Goal: Task Accomplishment & Management: Complete application form

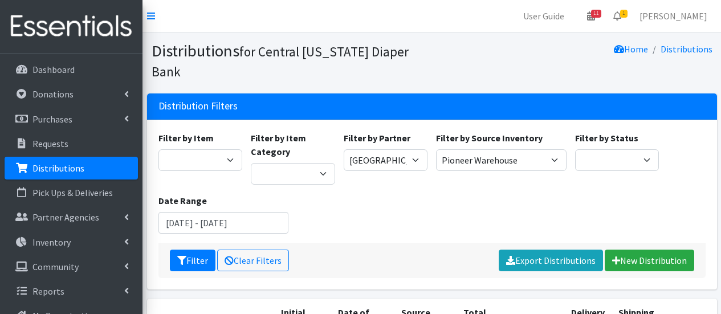
select select "292"
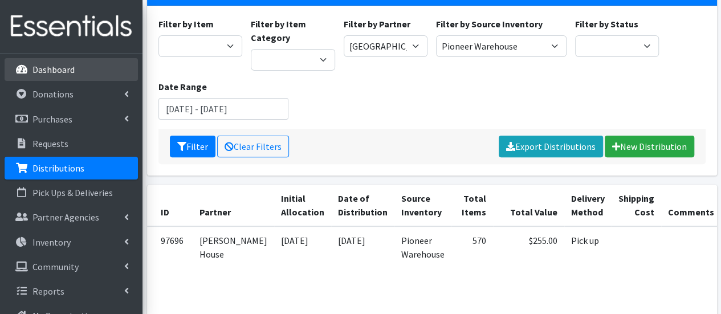
click at [62, 74] on p "Dashboard" at bounding box center [53, 69] width 42 height 11
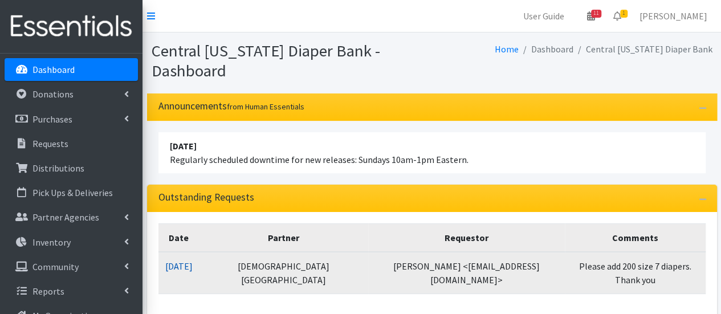
click at [178, 266] on link "10/08/2025" at bounding box center [178, 265] width 27 height 11
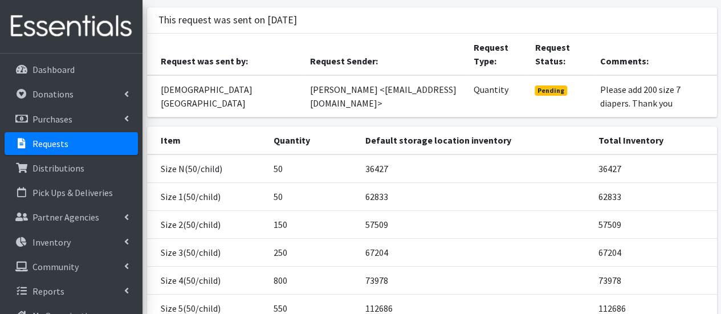
scroll to position [27, 0]
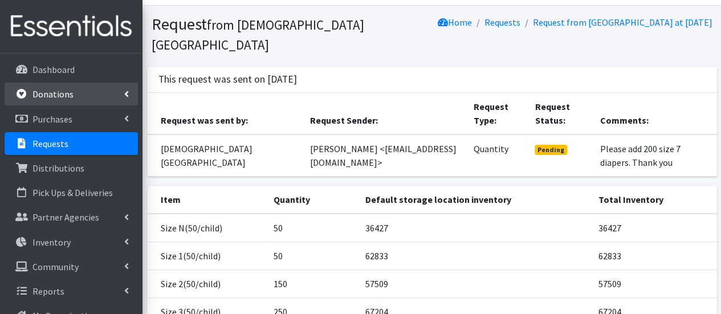
click at [75, 99] on link "Donations" at bounding box center [71, 94] width 133 height 23
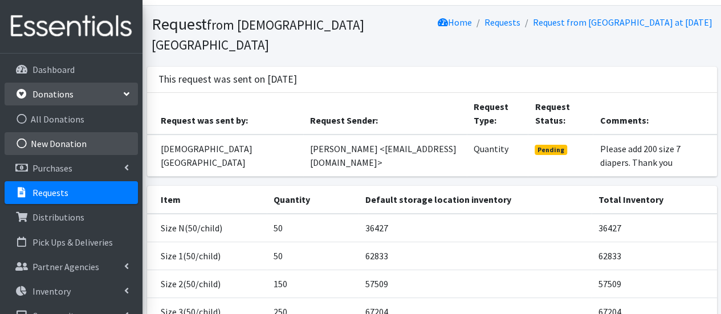
click at [64, 146] on link "New Donation" at bounding box center [71, 143] width 133 height 23
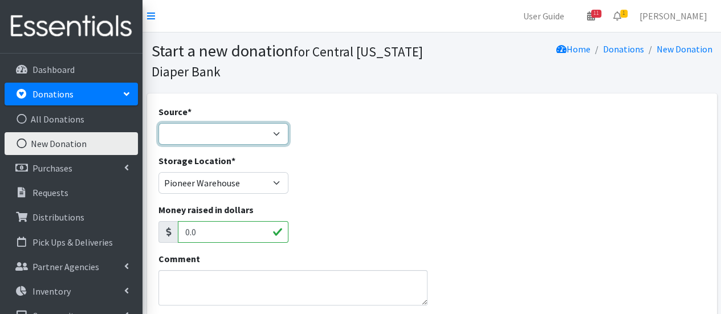
click at [197, 141] on select "Product Drive Manufacturer Donation Site Misc. Donation" at bounding box center [223, 134] width 131 height 22
select select "Donation Site"
click at [158, 123] on select "Product Drive Manufacturer Donation Site Misc. Donation" at bounding box center [223, 134] width 131 height 22
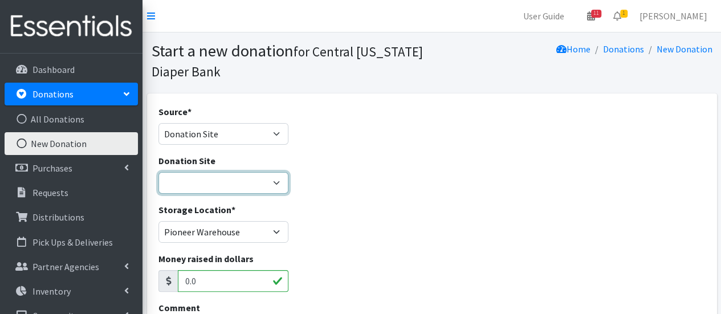
click at [223, 177] on select "Cicero Library CNYDB Donation Bin Community Library of DeWitt and Jamesville Fa…" at bounding box center [223, 183] width 131 height 22
select select "54"
click at [158, 172] on select "Cicero Library CNYDB Donation Bin Community Library of DeWitt and Jamesville Fa…" at bounding box center [223, 183] width 131 height 22
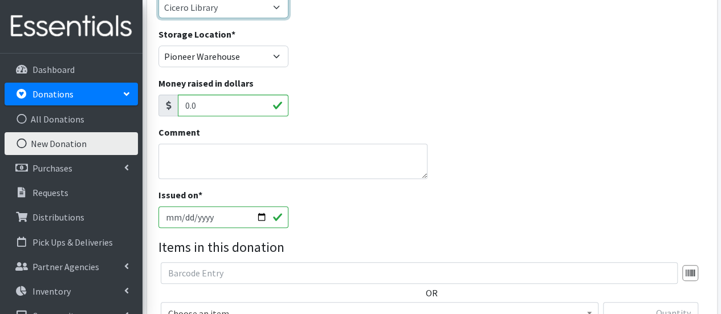
scroll to position [228, 0]
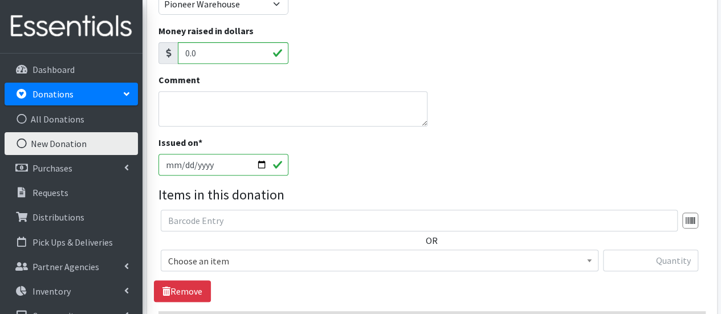
click at [245, 262] on span "Choose an item" at bounding box center [379, 261] width 423 height 16
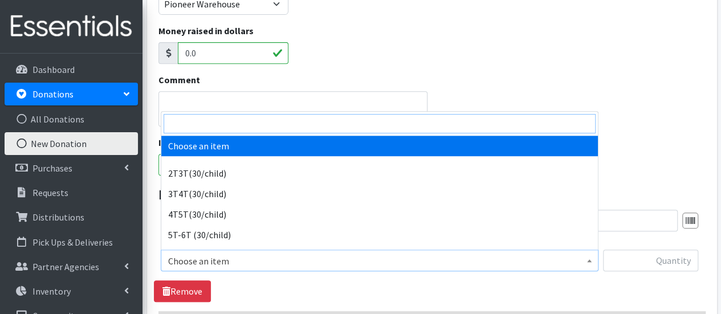
click at [242, 121] on input "search" at bounding box center [380, 123] width 432 height 19
type input "n"
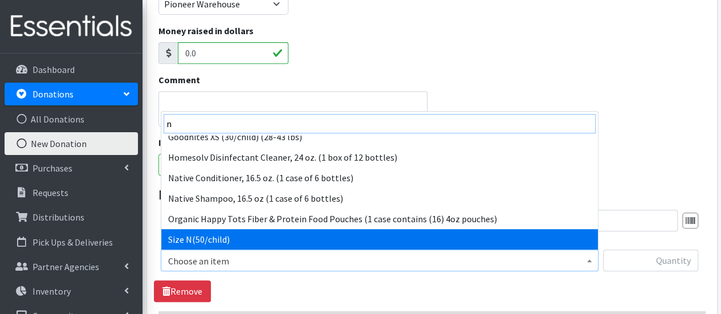
scroll to position [214, 0]
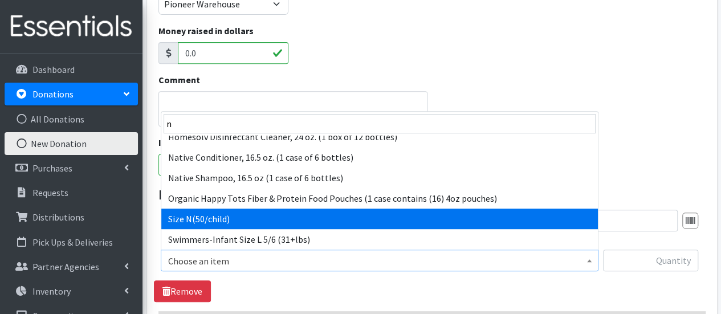
select select "961"
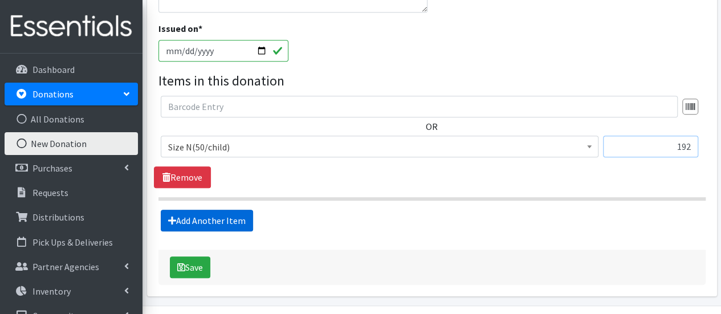
type input "192"
click at [213, 226] on link "Add Another Item" at bounding box center [207, 221] width 92 height 22
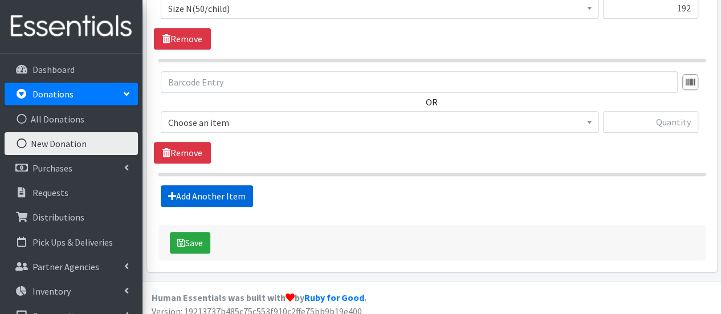
scroll to position [488, 0]
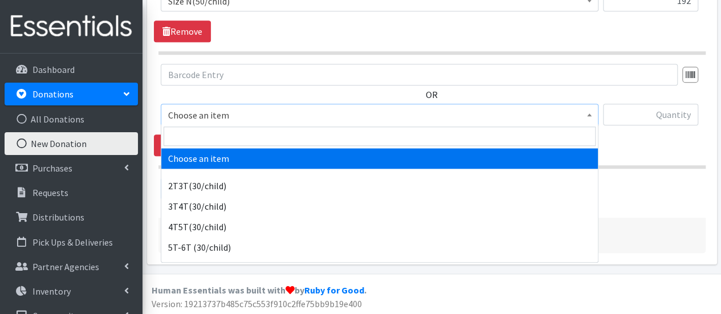
click at [197, 117] on span "Choose an item" at bounding box center [379, 115] width 423 height 16
click at [198, 138] on input "search" at bounding box center [380, 136] width 432 height 19
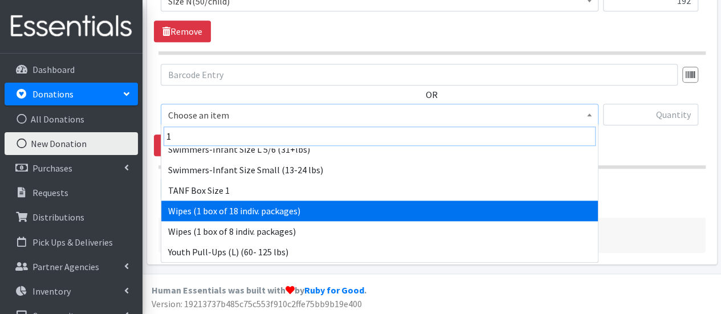
scroll to position [116, 0]
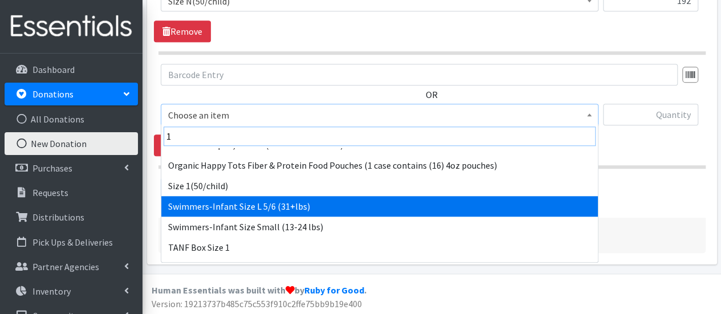
type input "1"
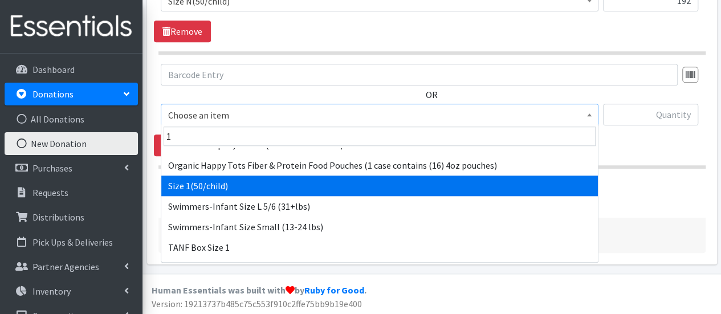
select select "950"
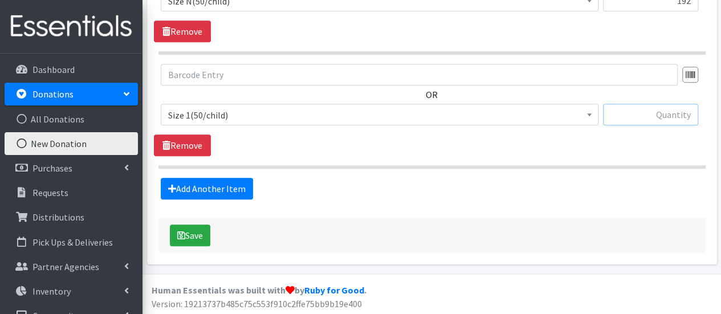
click at [635, 112] on input "text" at bounding box center [650, 115] width 95 height 22
type input "138"
click at [225, 184] on link "Add Another Item" at bounding box center [207, 189] width 92 height 22
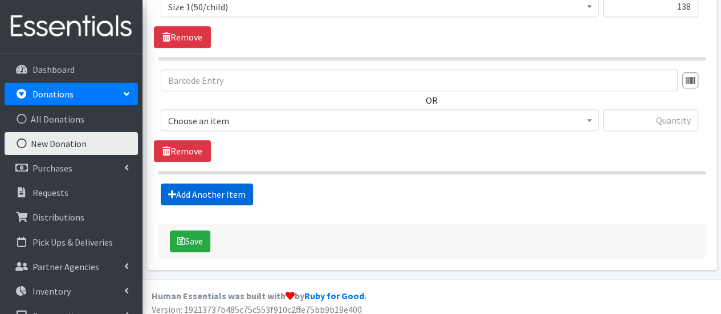
scroll to position [601, 0]
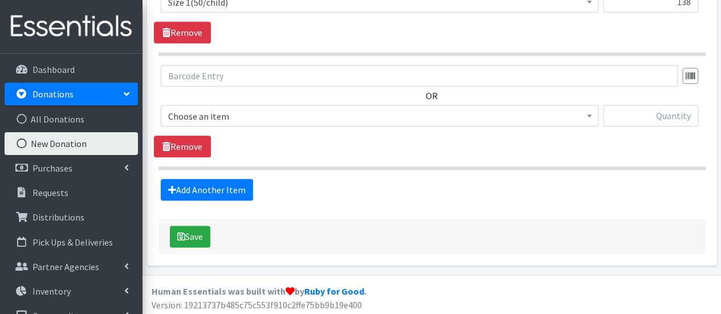
click at [212, 108] on span "Choose an item" at bounding box center [379, 116] width 423 height 16
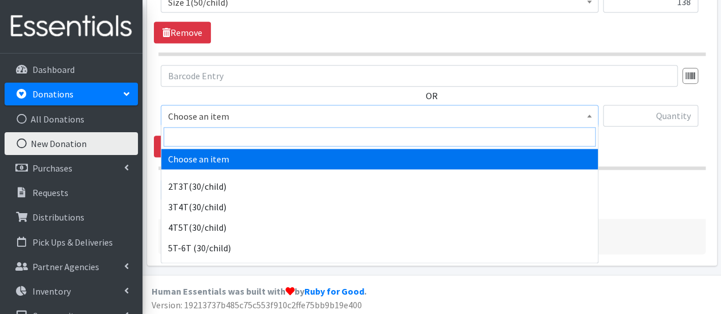
click at [230, 140] on input "search" at bounding box center [380, 136] width 432 height 19
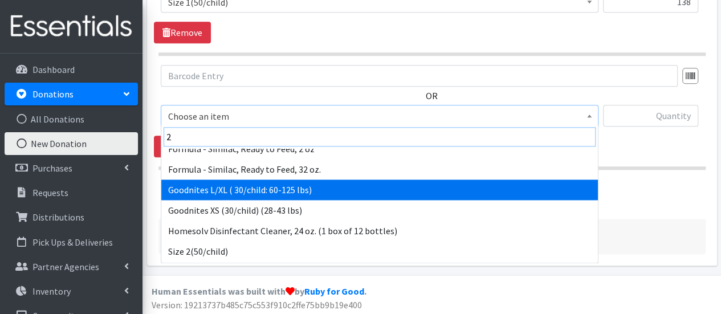
scroll to position [114, 0]
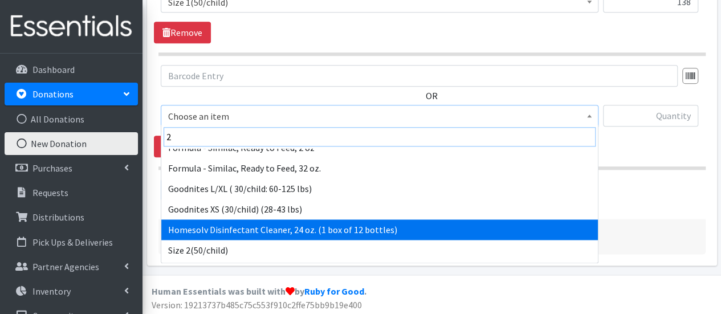
type input "2"
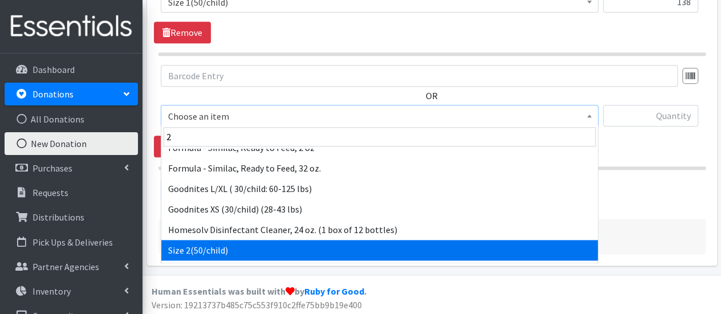
drag, startPoint x: 247, startPoint y: 235, endPoint x: 246, endPoint y: 242, distance: 6.9
select select "951"
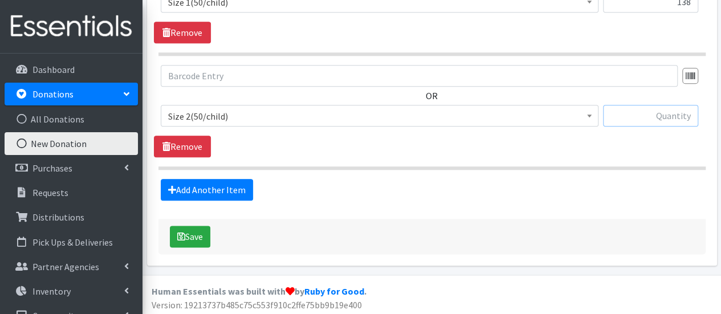
click at [643, 111] on input "text" at bounding box center [650, 116] width 95 height 22
type input "46"
click at [194, 194] on link "Add Another Item" at bounding box center [207, 190] width 92 height 22
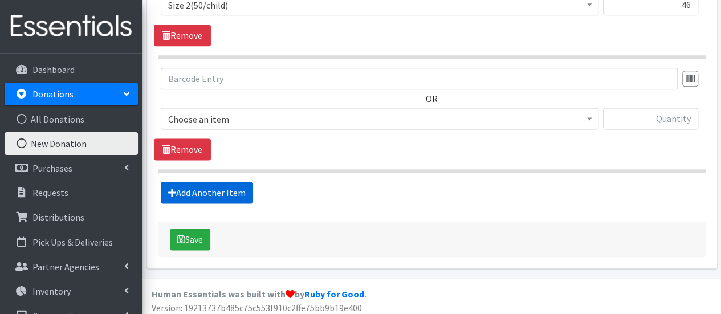
scroll to position [715, 0]
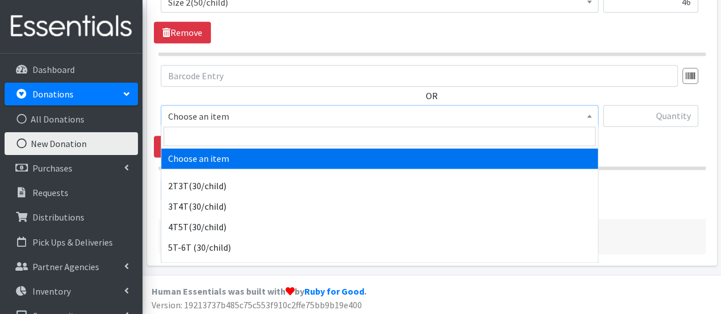
click at [212, 117] on span "Choose an item" at bounding box center [379, 116] width 423 height 16
click at [212, 135] on input "search" at bounding box center [380, 136] width 432 height 19
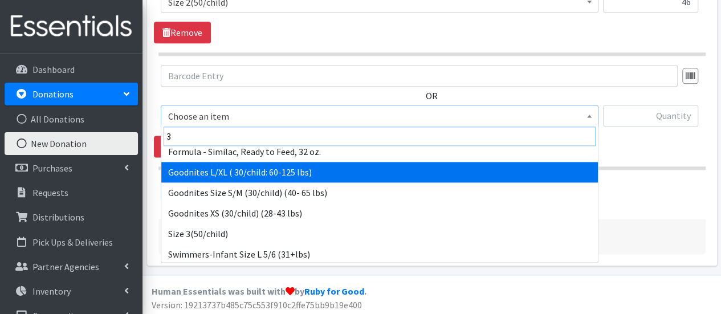
scroll to position [114, 0]
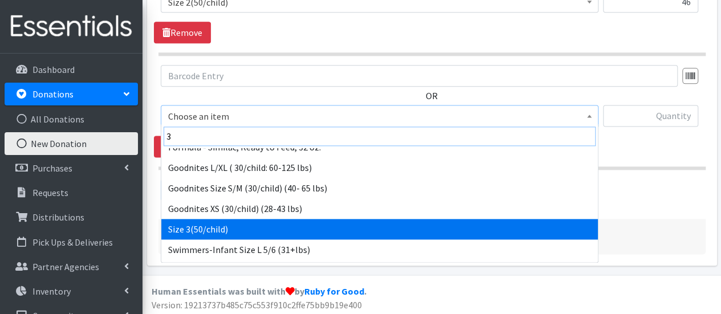
type input "3"
select select "954"
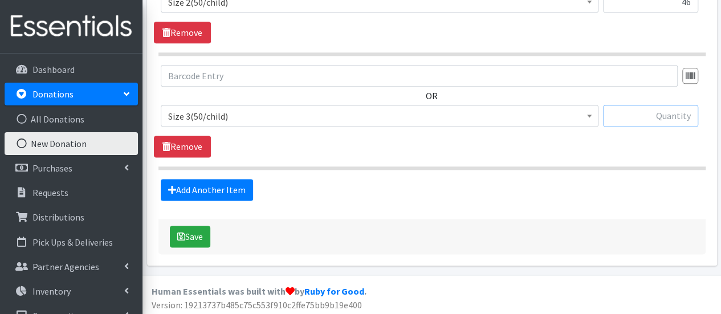
click at [668, 120] on input "text" at bounding box center [650, 116] width 95 height 22
type input "80"
click at [223, 179] on link "Add Another Item" at bounding box center [207, 190] width 92 height 22
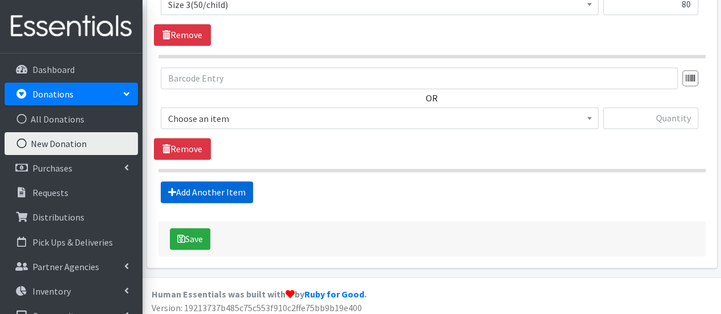
scroll to position [828, 0]
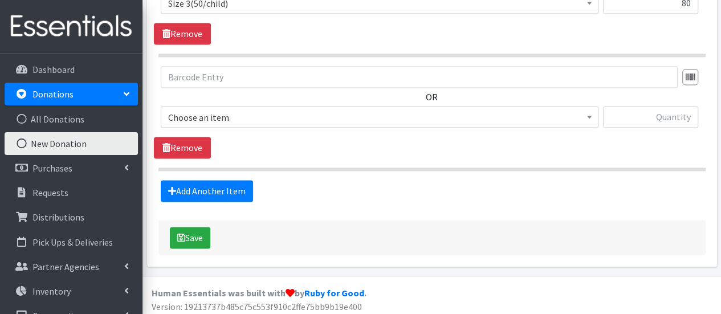
click at [223, 113] on span "Choose an item" at bounding box center [379, 117] width 423 height 16
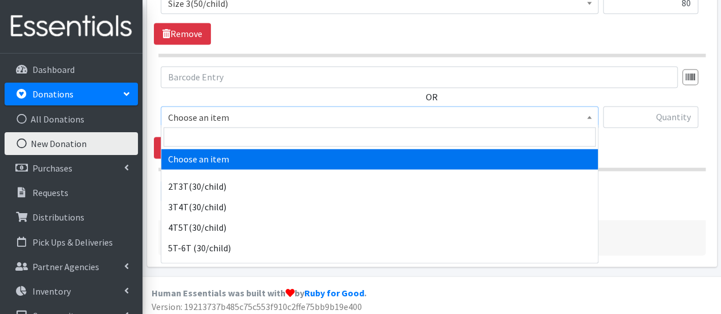
click at [221, 125] on span at bounding box center [379, 137] width 437 height 24
click at [286, 142] on input "search" at bounding box center [380, 136] width 432 height 19
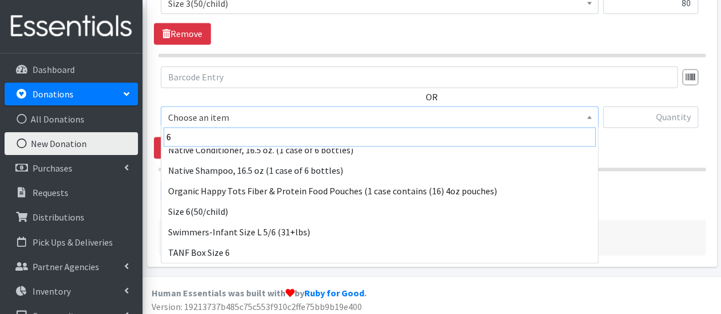
scroll to position [114, 0]
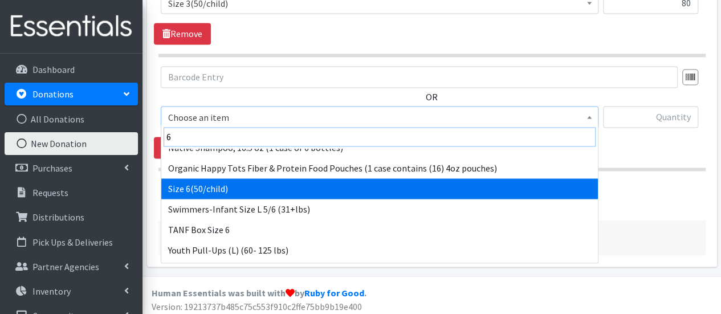
type input "6"
select select "966"
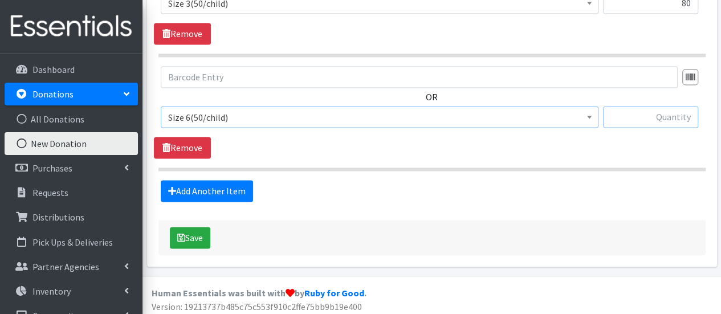
click at [644, 115] on input "text" at bounding box center [650, 117] width 95 height 22
type input "68"
click at [242, 188] on link "Add Another Item" at bounding box center [207, 191] width 92 height 22
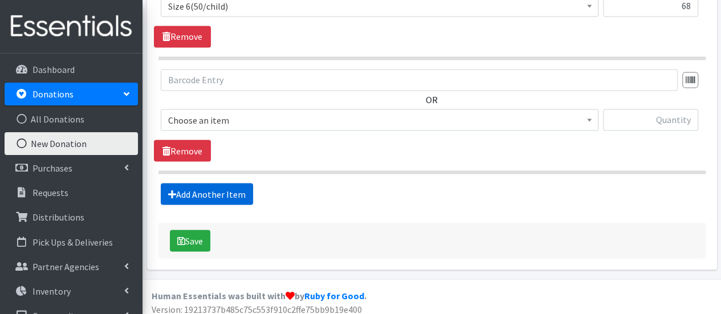
scroll to position [942, 0]
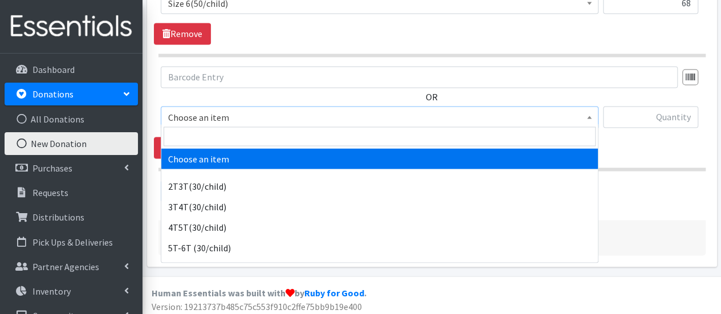
click at [233, 120] on span "Choose an item" at bounding box center [379, 117] width 423 height 16
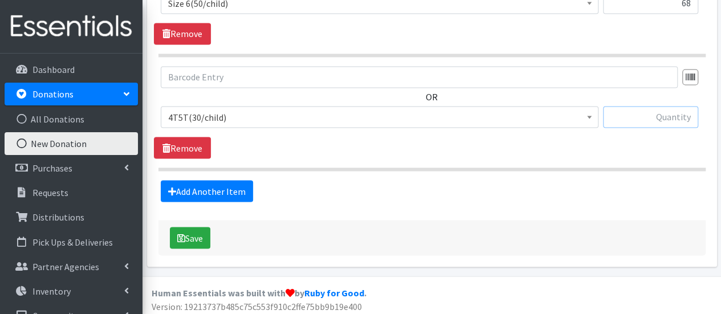
click at [660, 113] on input "text" at bounding box center [650, 117] width 95 height 22
click at [307, 113] on span "4T5T(30/child)" at bounding box center [379, 117] width 423 height 16
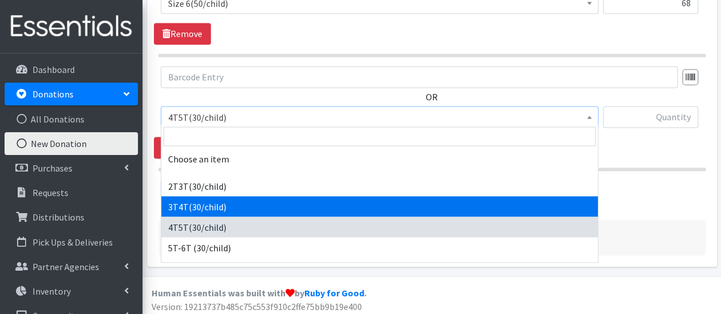
select select "941"
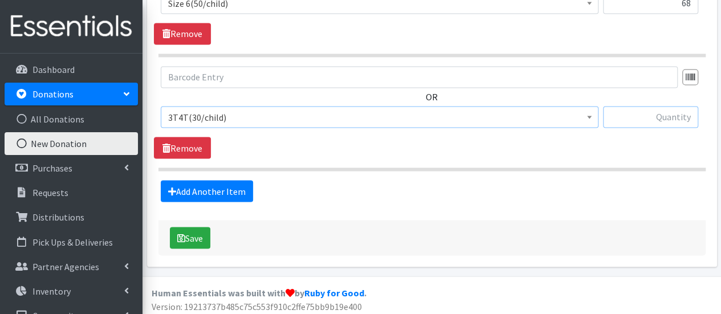
click at [621, 115] on input "text" at bounding box center [650, 117] width 95 height 22
type input "10"
click at [202, 239] on button "Save" at bounding box center [190, 238] width 40 height 22
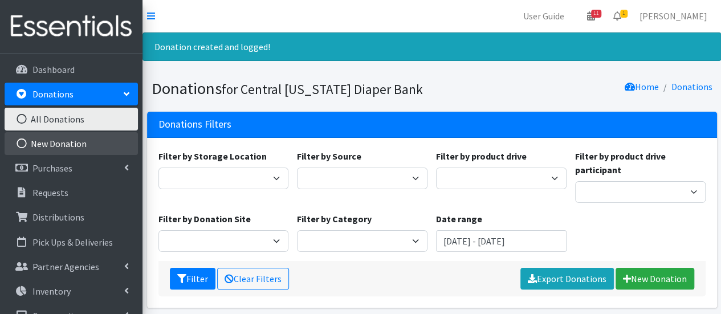
click at [49, 141] on link "New Donation" at bounding box center [71, 143] width 133 height 23
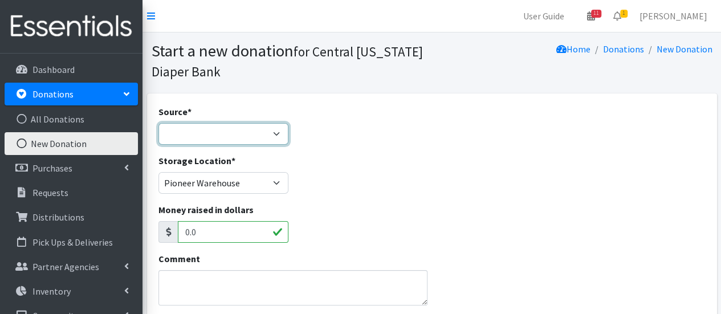
click at [200, 125] on select "Product Drive Manufacturer Donation Site Misc. Donation" at bounding box center [223, 134] width 131 height 22
click at [194, 126] on select "Product Drive Manufacturer Donation Site Misc. Donation" at bounding box center [223, 134] width 131 height 22
select select "Donation Site"
click at [158, 123] on select "Product Drive Manufacturer Donation Site Misc. Donation" at bounding box center [223, 134] width 131 height 22
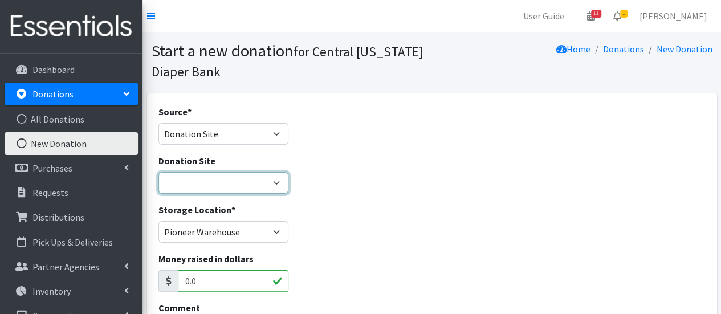
click at [198, 186] on select "Cicero Library CNYDB Donation Bin Community Library of DeWitt and Jamesville Fa…" at bounding box center [223, 183] width 131 height 22
select select "48"
click at [158, 172] on select "Cicero Library CNYDB Donation Bin Community Library of DeWitt and Jamesville Fa…" at bounding box center [223, 183] width 131 height 22
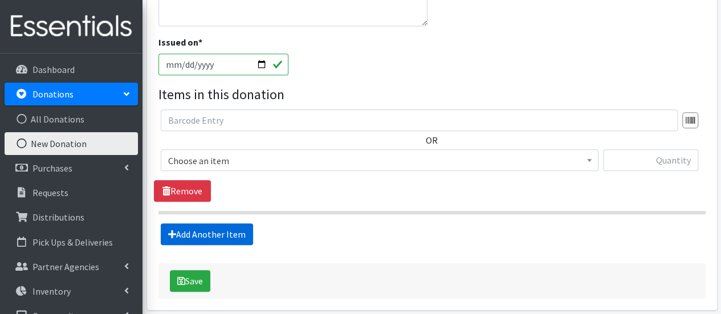
scroll to position [342, 0]
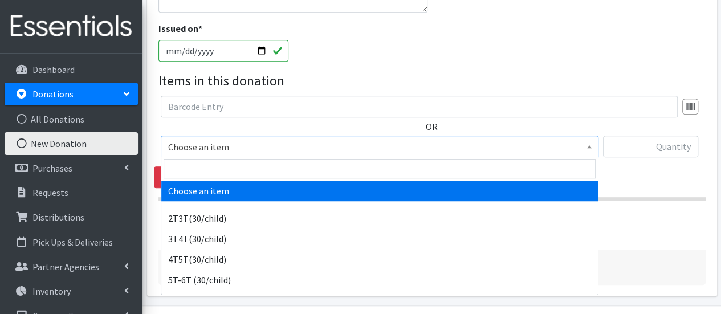
click at [213, 152] on span "Choose an item" at bounding box center [379, 147] width 423 height 16
click at [197, 167] on input "search" at bounding box center [380, 168] width 432 height 19
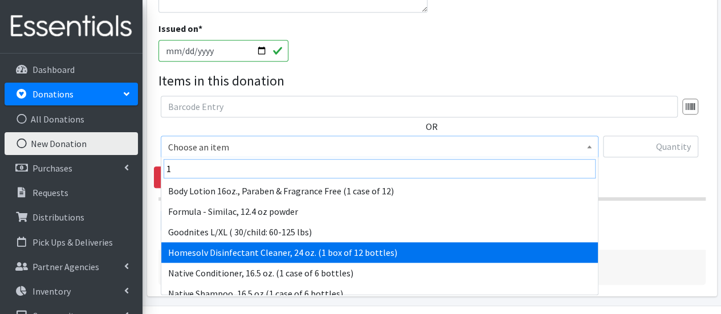
scroll to position [57, 0]
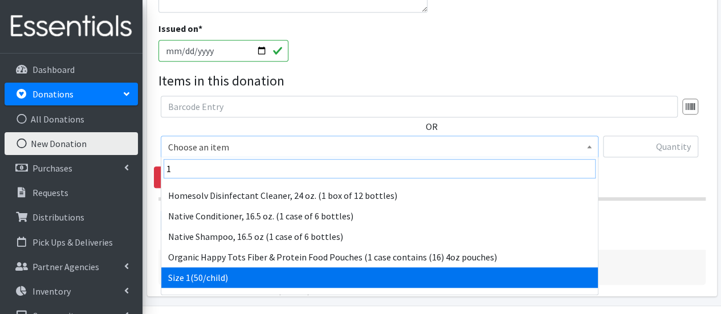
type input "1"
select select "950"
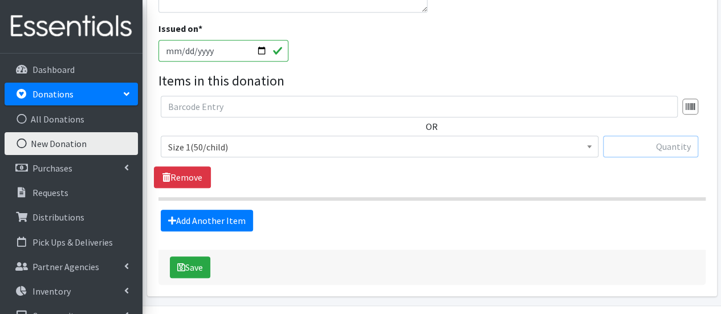
drag, startPoint x: 669, startPoint y: 144, endPoint x: 661, endPoint y: 148, distance: 8.9
click at [669, 144] on input "text" at bounding box center [650, 147] width 95 height 22
type input "32"
click at [229, 218] on link "Add Another Item" at bounding box center [207, 221] width 92 height 22
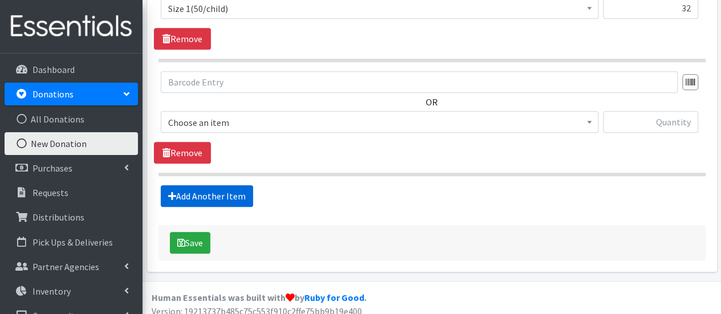
scroll to position [488, 0]
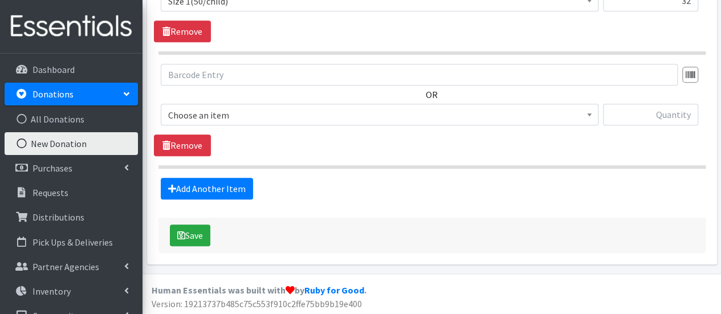
click at [205, 117] on span "Choose an item" at bounding box center [379, 115] width 423 height 16
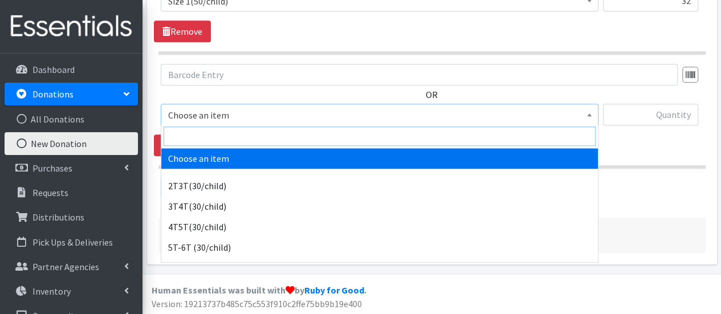
click at [193, 139] on input "search" at bounding box center [380, 136] width 432 height 19
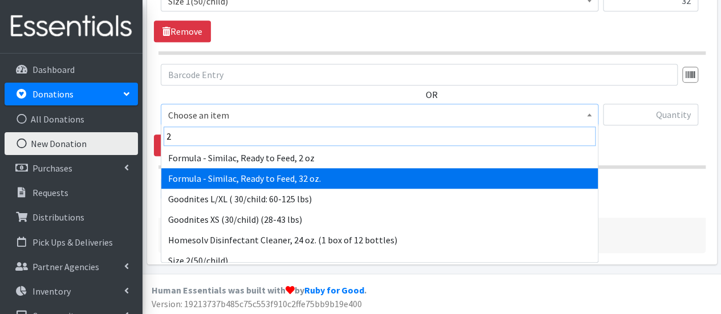
scroll to position [114, 0]
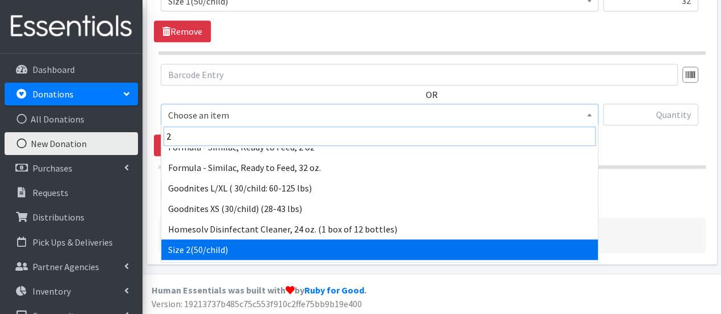
type input "2"
drag, startPoint x: 228, startPoint y: 256, endPoint x: 240, endPoint y: 250, distance: 13.3
select select "951"
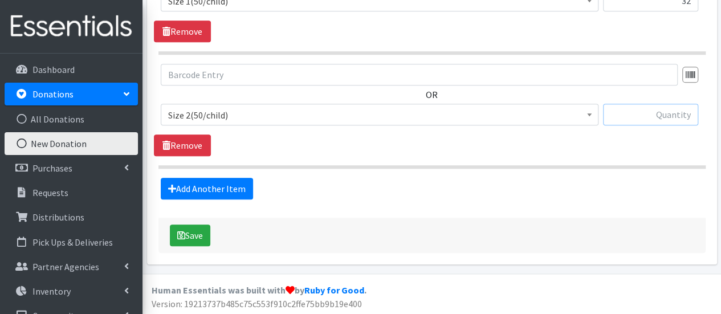
click at [644, 109] on input "text" at bounding box center [650, 115] width 95 height 22
type input "138"
click at [197, 188] on link "Add Another Item" at bounding box center [207, 189] width 92 height 22
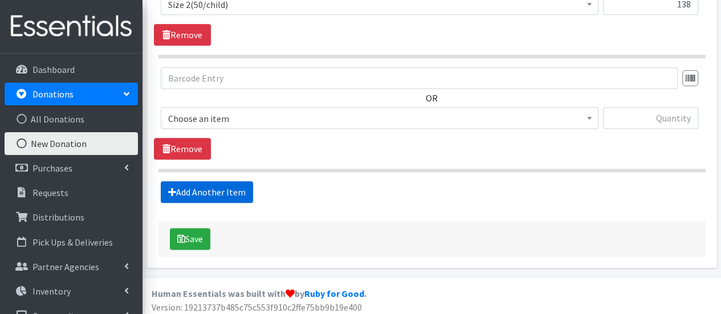
scroll to position [601, 0]
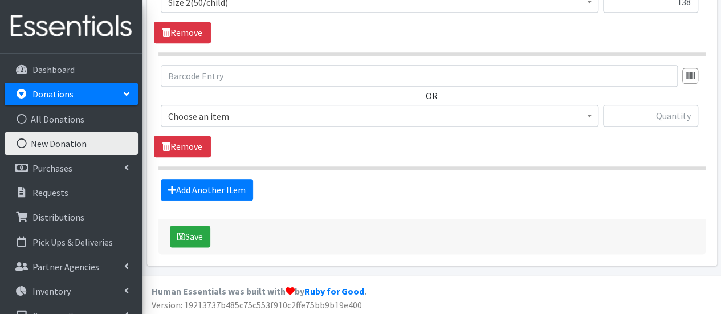
click at [194, 113] on span "Choose an item" at bounding box center [379, 116] width 423 height 16
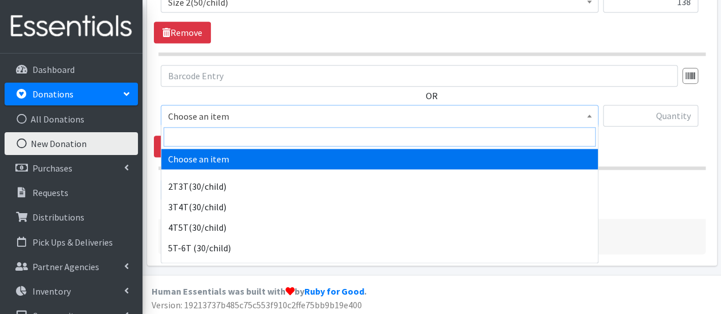
click at [193, 138] on input "search" at bounding box center [380, 136] width 432 height 19
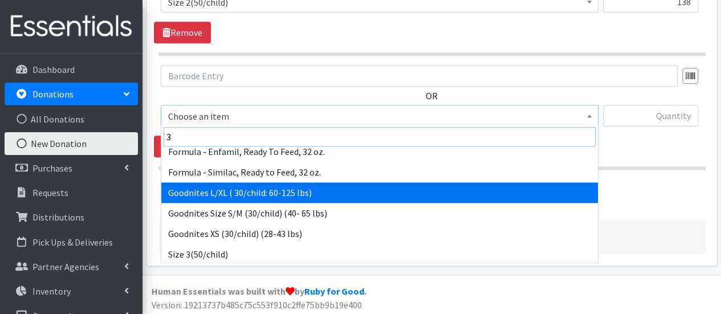
scroll to position [114, 0]
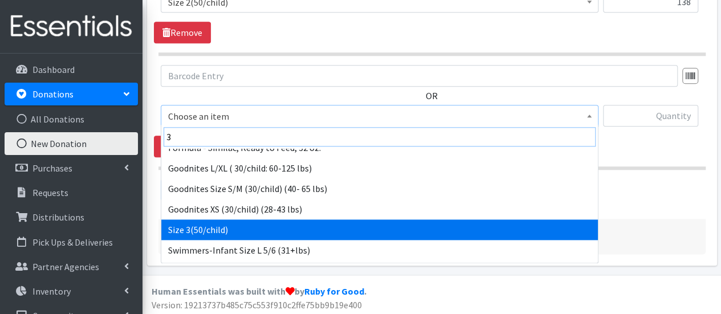
type input "3"
select select "954"
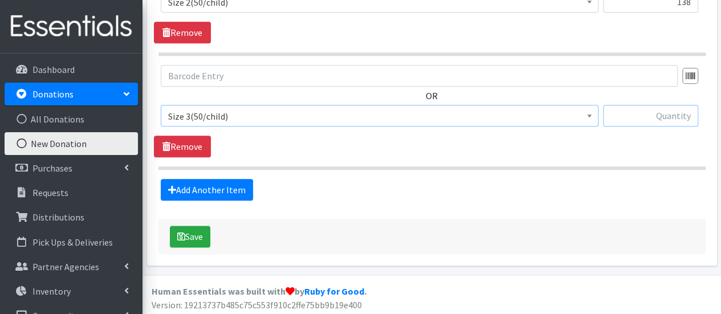
click at [644, 117] on input "text" at bounding box center [650, 116] width 95 height 22
type input "26"
click at [239, 187] on link "Add Another Item" at bounding box center [207, 190] width 92 height 22
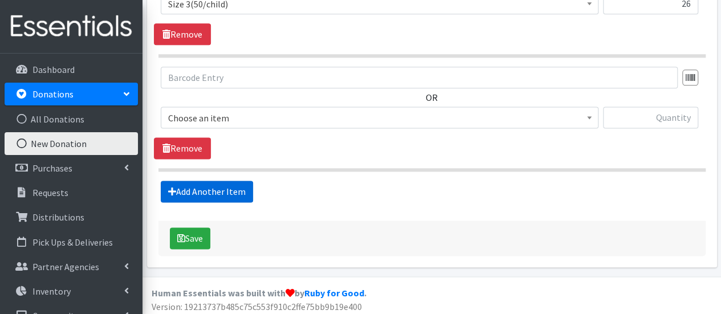
scroll to position [715, 0]
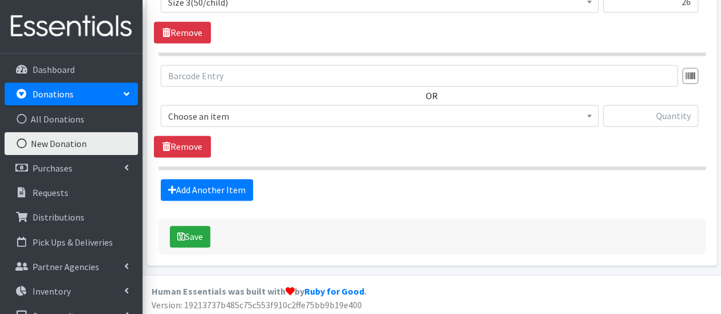
click at [214, 115] on span "Choose an item" at bounding box center [379, 116] width 423 height 16
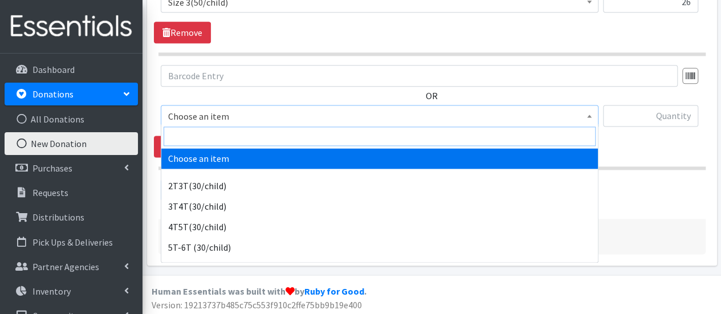
click at [206, 139] on input "search" at bounding box center [380, 136] width 432 height 19
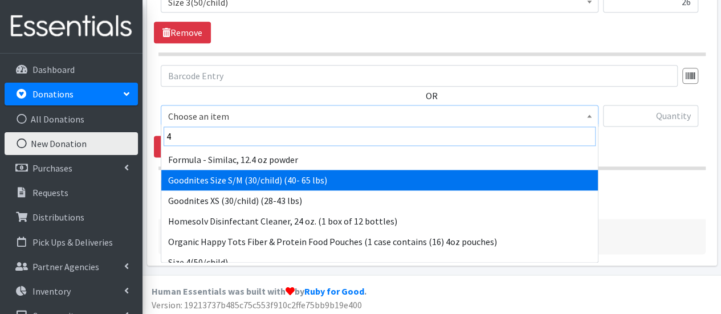
scroll to position [57, 0]
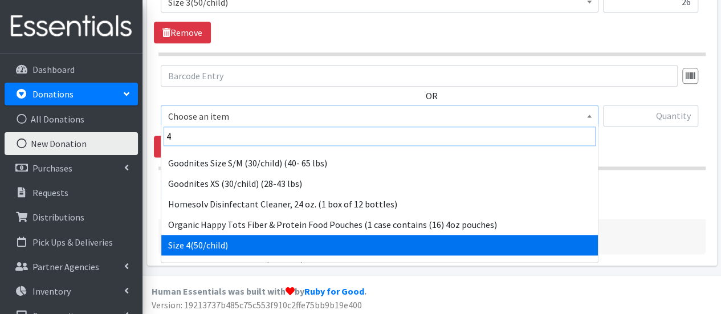
type input "4"
select select "963"
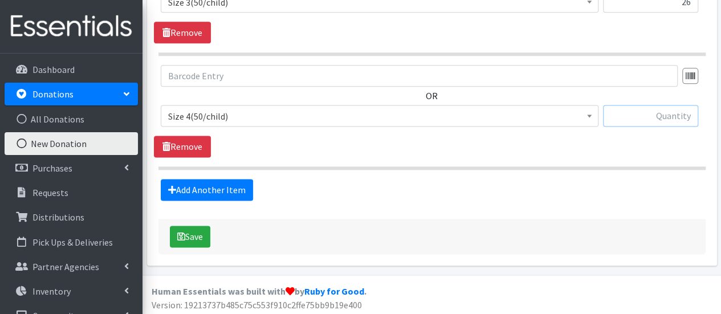
click at [661, 120] on input "text" at bounding box center [650, 116] width 95 height 22
type input "71"
click at [180, 180] on link "Add Another Item" at bounding box center [207, 190] width 92 height 22
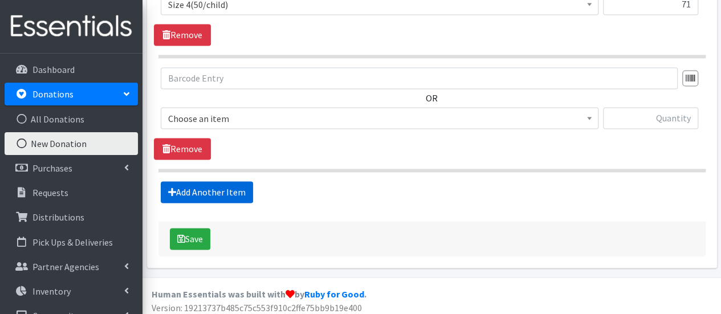
scroll to position [828, 0]
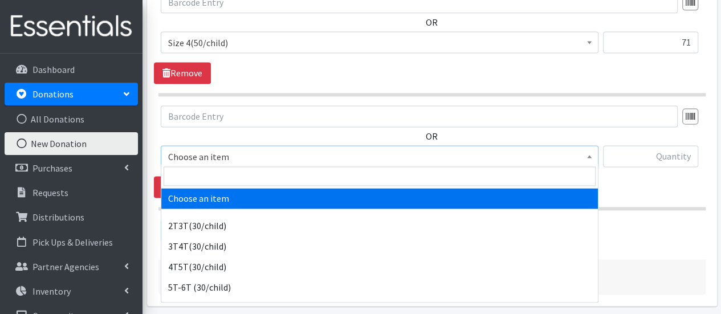
scroll to position [771, 0]
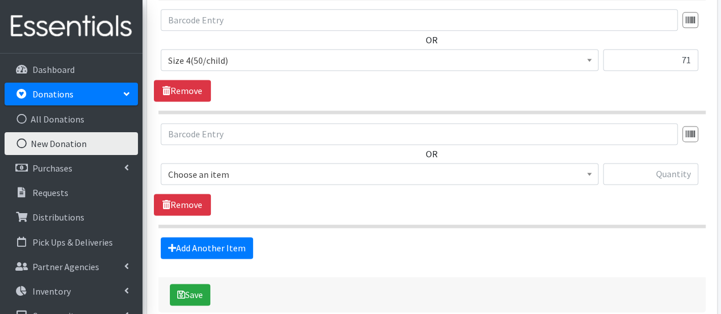
drag, startPoint x: 282, startPoint y: 172, endPoint x: 274, endPoint y: 172, distance: 7.4
click at [282, 172] on span "Choose an item" at bounding box center [379, 174] width 423 height 16
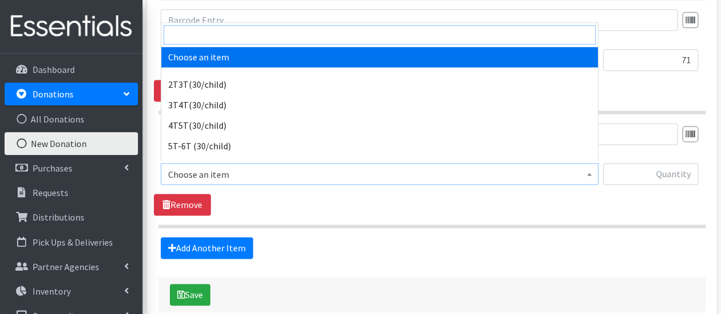
click at [214, 35] on input "search" at bounding box center [380, 34] width 432 height 19
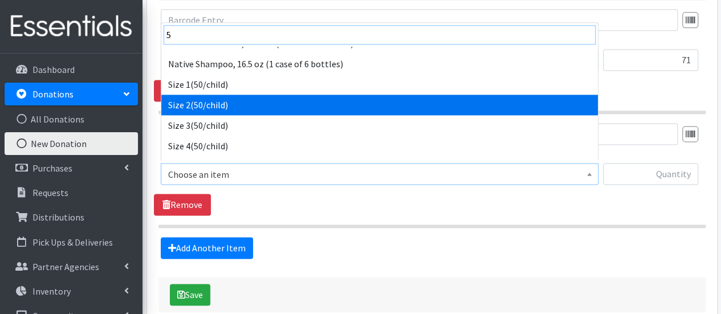
scroll to position [114, 0]
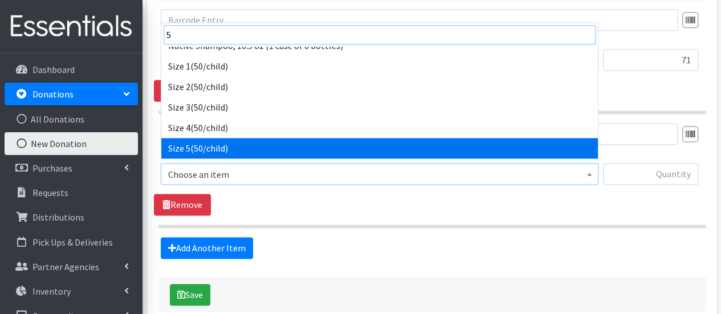
type input "5"
select select "964"
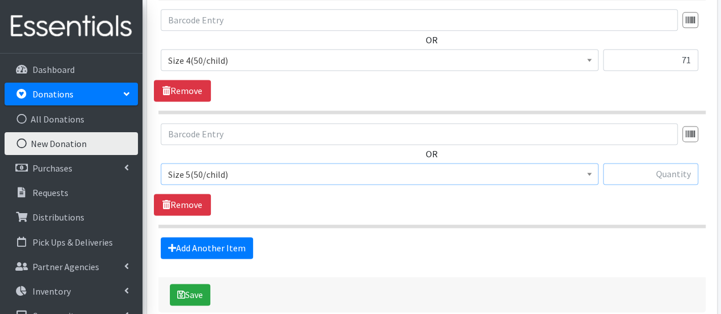
click at [650, 166] on input "text" at bounding box center [650, 174] width 95 height 22
type input "155"
click at [225, 244] on link "Add Another Item" at bounding box center [207, 248] width 92 height 22
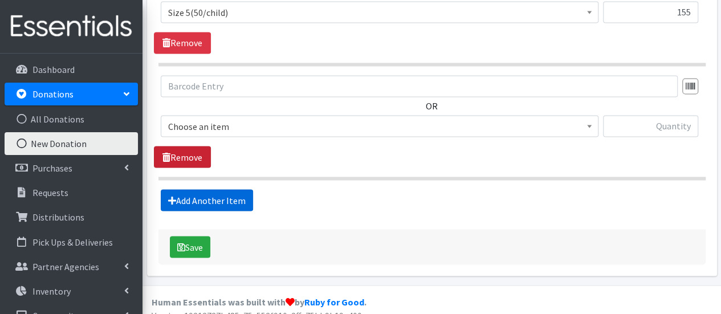
scroll to position [942, 0]
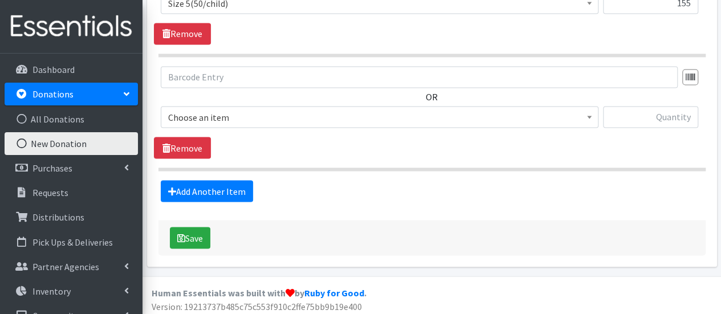
click at [192, 112] on span "Choose an item" at bounding box center [379, 117] width 423 height 16
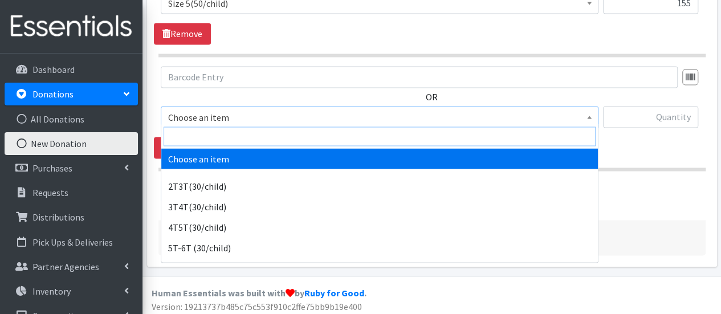
click at [201, 132] on input "search" at bounding box center [380, 136] width 432 height 19
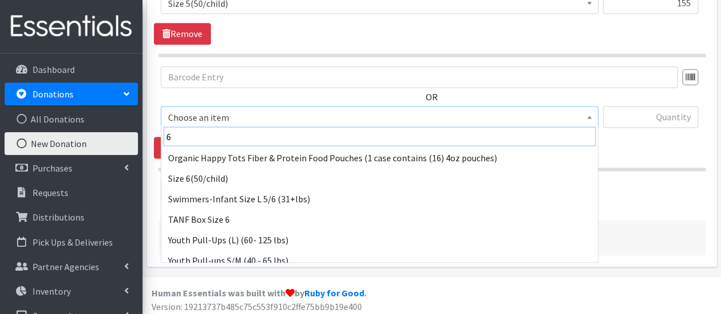
scroll to position [132, 0]
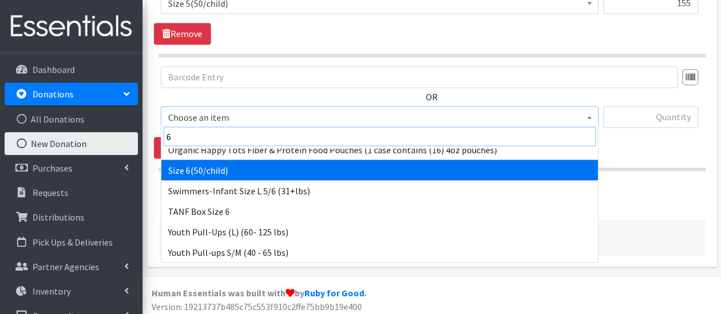
type input "6"
select select "966"
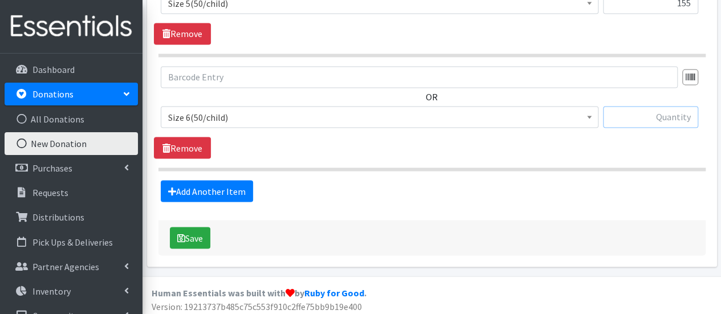
click at [654, 115] on input "text" at bounding box center [650, 117] width 95 height 22
type input "21"
click at [214, 184] on link "Add Another Item" at bounding box center [207, 191] width 92 height 22
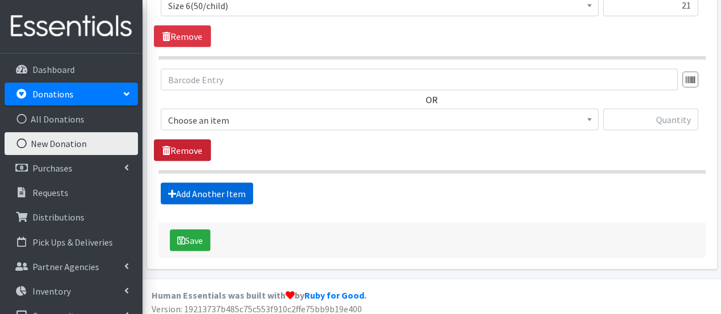
scroll to position [1055, 0]
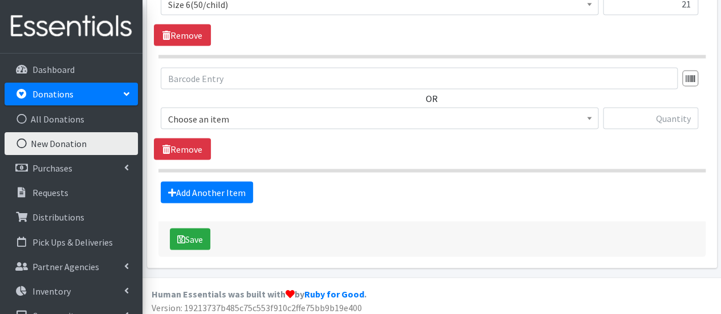
click at [190, 111] on span "Choose an item" at bounding box center [379, 119] width 423 height 16
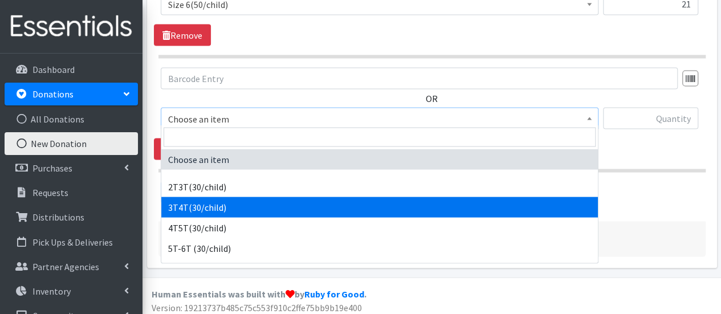
select select "941"
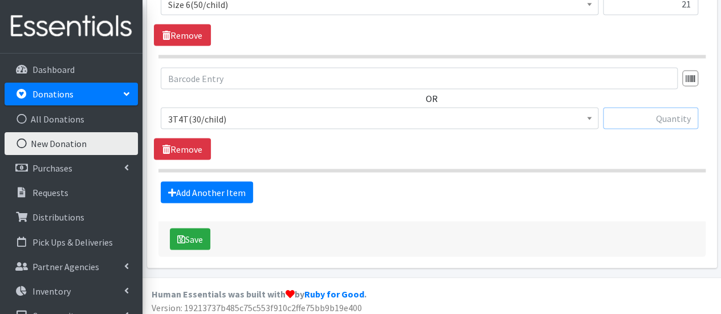
click at [663, 115] on input "text" at bounding box center [650, 118] width 95 height 22
type input "21"
click at [200, 232] on button "Save" at bounding box center [190, 239] width 40 height 22
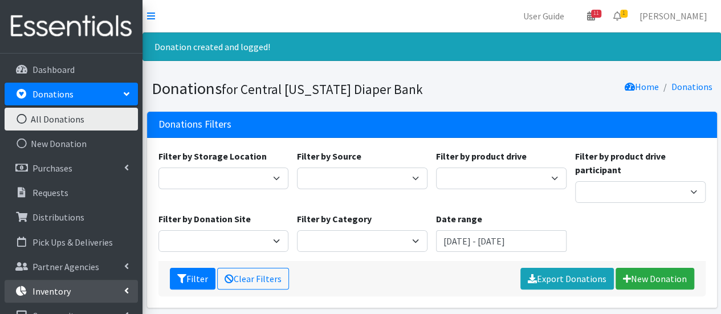
click at [67, 287] on p "Inventory" at bounding box center [51, 291] width 38 height 11
click at [71, 287] on link "Inventory" at bounding box center [71, 291] width 133 height 23
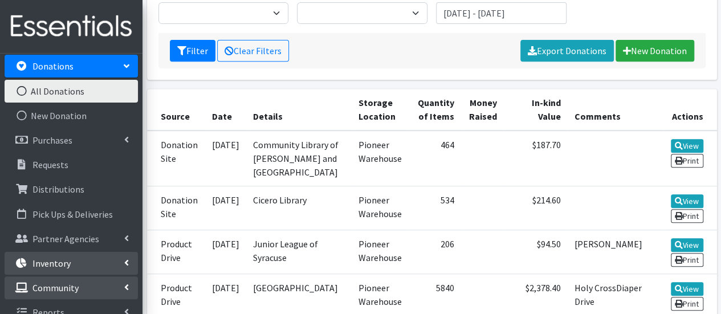
scroll to position [42, 0]
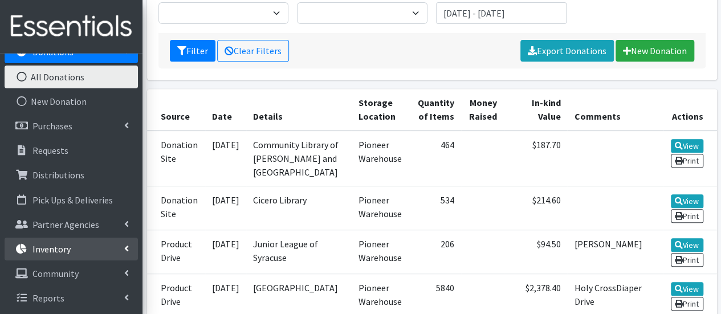
click at [92, 254] on link "Inventory" at bounding box center [71, 249] width 133 height 23
click at [78, 273] on link "Items & Inventory" at bounding box center [71, 273] width 133 height 23
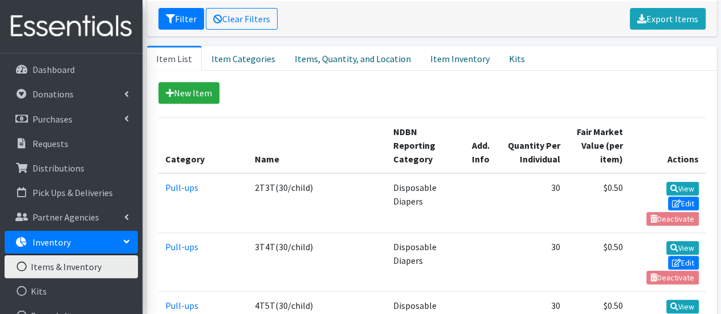
scroll to position [171, 0]
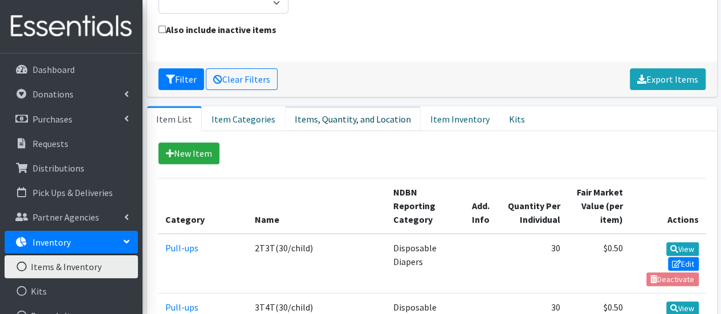
click at [325, 106] on link "Items, Quantity, and Location" at bounding box center [353, 118] width 136 height 25
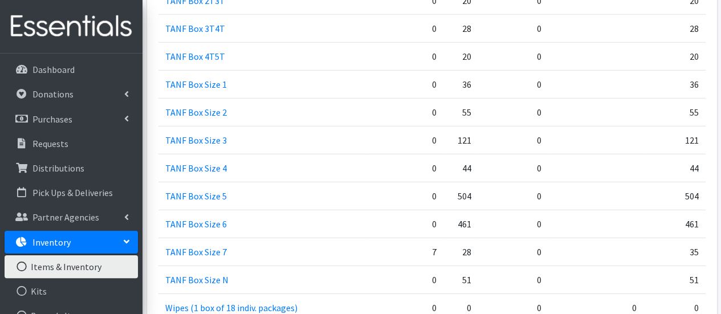
scroll to position [1695, 0]
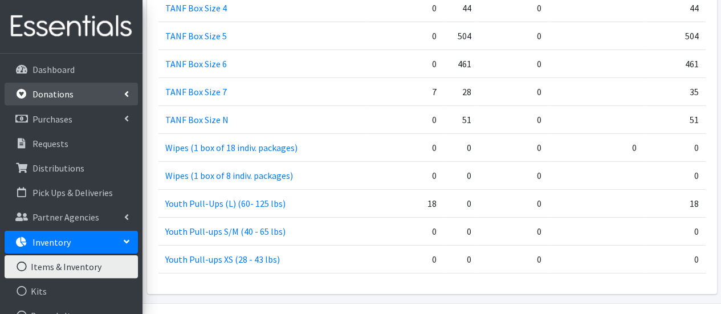
click at [72, 99] on link "Donations" at bounding box center [71, 94] width 133 height 23
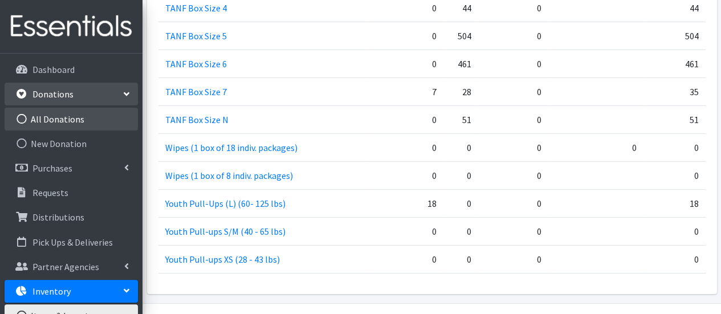
click at [84, 123] on link "All Donations" at bounding box center [71, 119] width 133 height 23
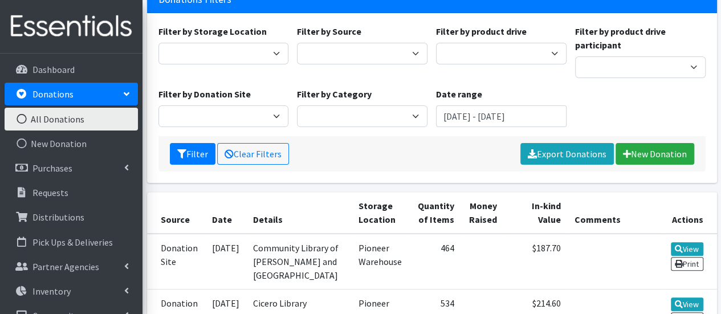
scroll to position [228, 0]
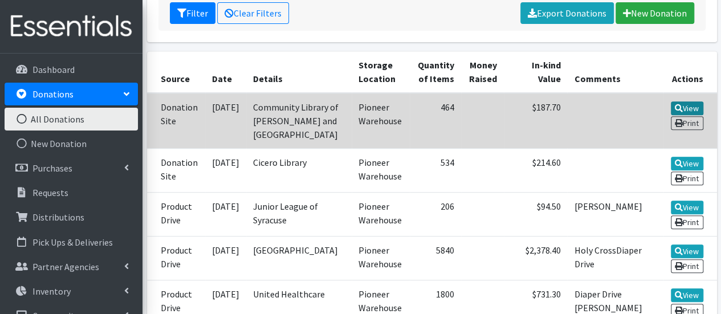
click at [683, 108] on link "View" at bounding box center [687, 108] width 32 height 14
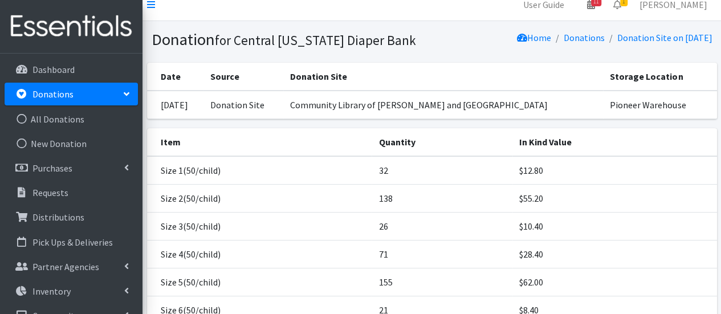
scroll to position [215, 0]
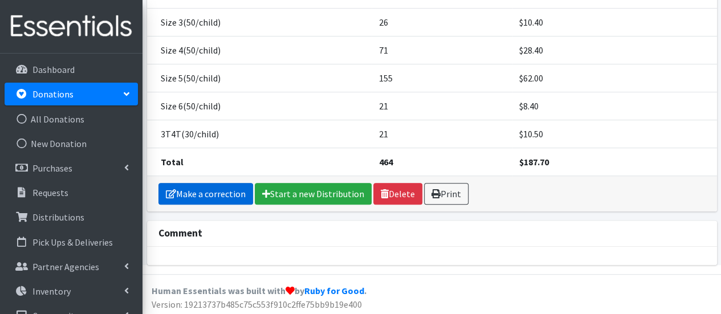
click at [196, 193] on link "Make a correction" at bounding box center [205, 194] width 95 height 22
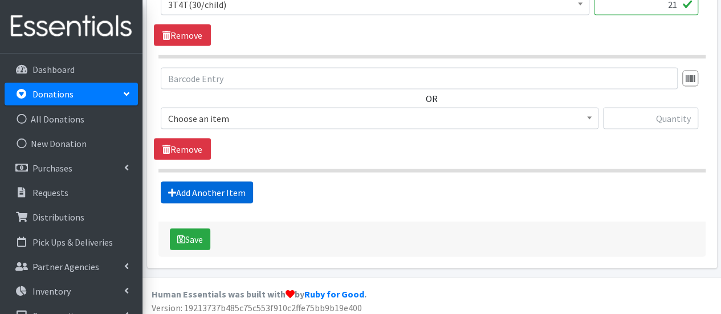
click at [185, 191] on link "Add Another Item" at bounding box center [207, 193] width 92 height 22
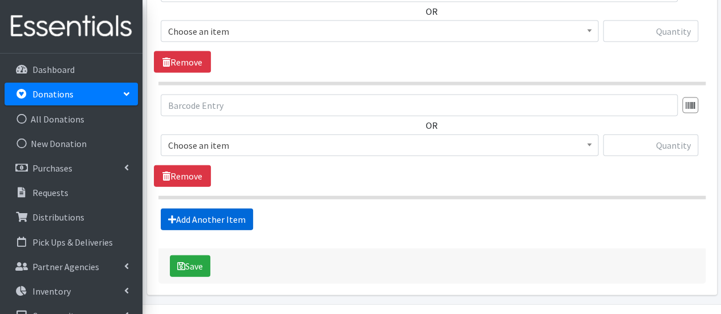
scroll to position [1262, 0]
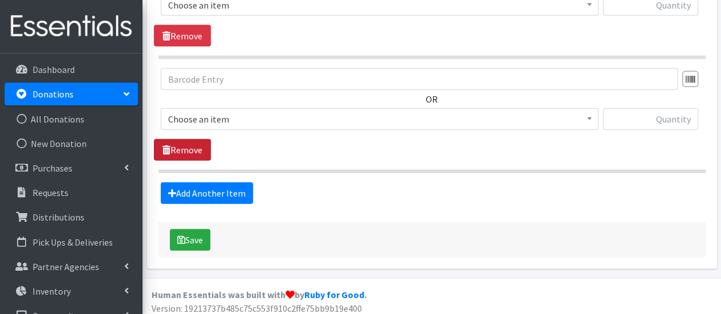
click at [201, 140] on link "Remove" at bounding box center [182, 150] width 57 height 22
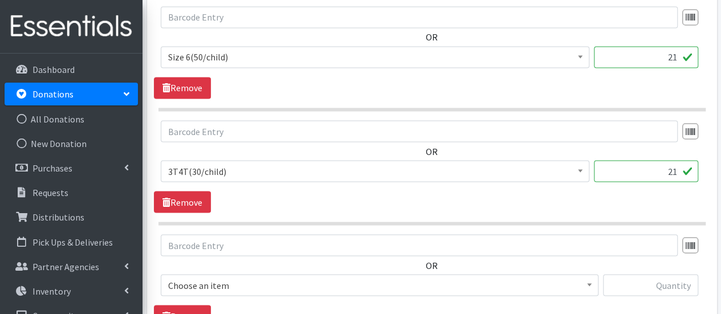
scroll to position [978, 0]
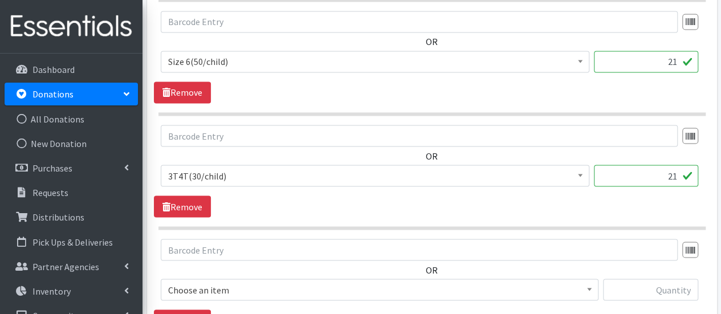
click at [209, 172] on span "3T4T(30/child)" at bounding box center [375, 176] width 414 height 16
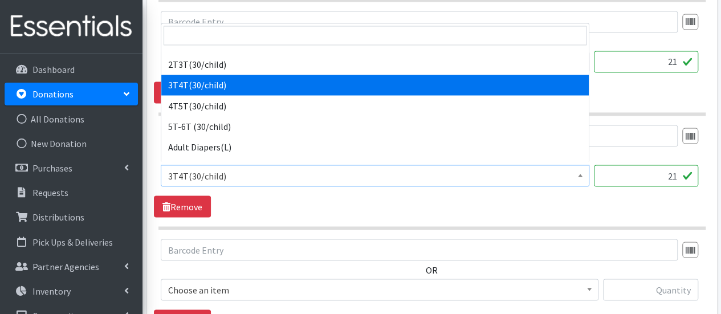
click at [233, 284] on span "Choose an item" at bounding box center [379, 290] width 423 height 16
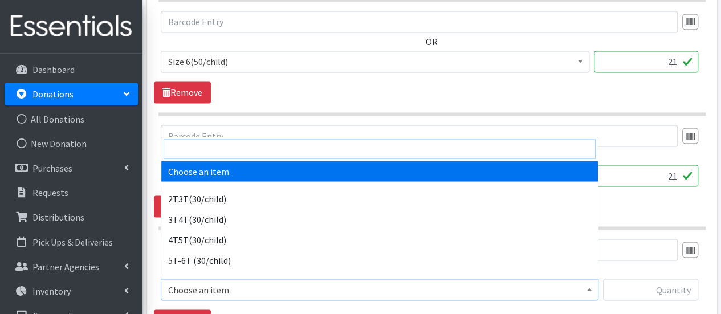
click at [219, 151] on input "search" at bounding box center [380, 148] width 432 height 19
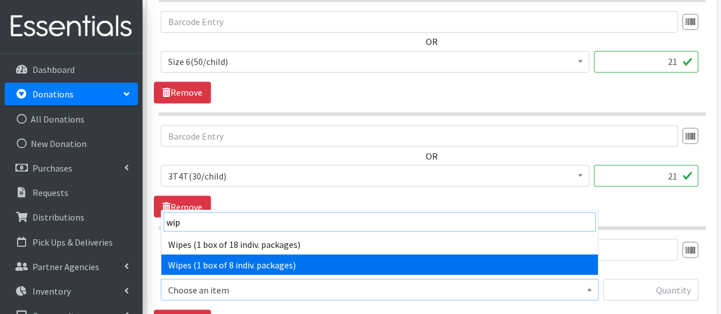
type input "wip"
select select "6265"
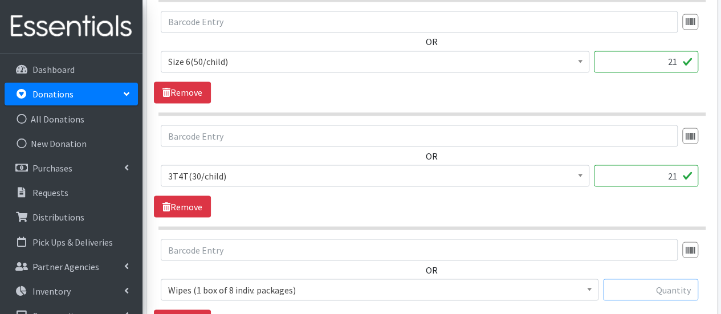
click at [667, 287] on input "text" at bounding box center [650, 290] width 95 height 22
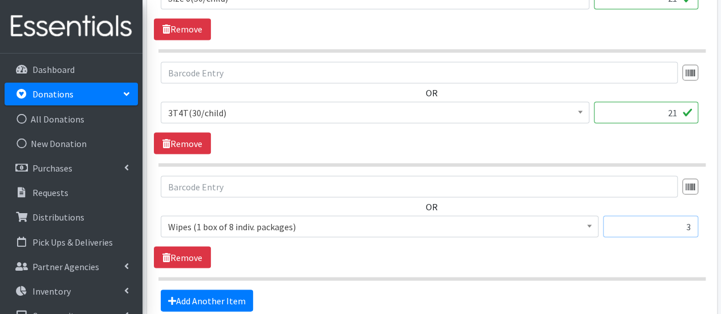
scroll to position [1092, 0]
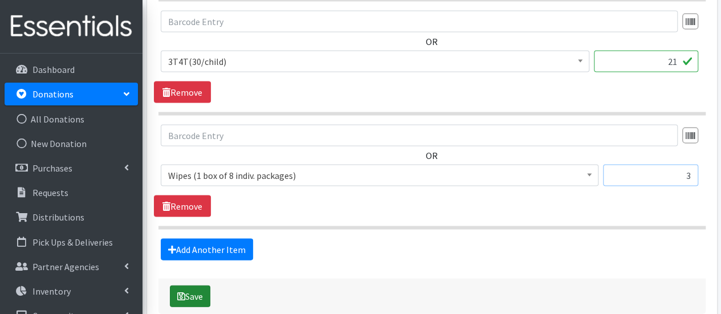
type input "3"
click at [197, 288] on button "Save" at bounding box center [190, 297] width 40 height 22
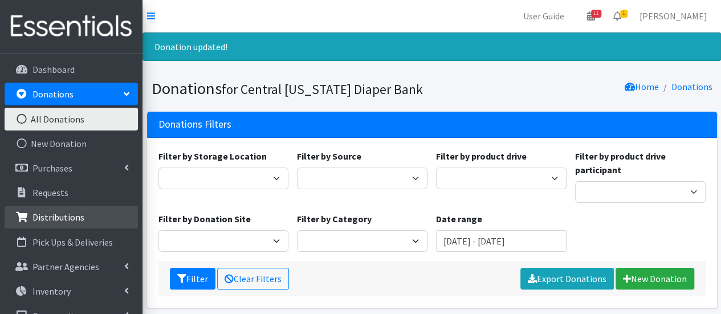
click at [39, 222] on p "Distributions" at bounding box center [58, 216] width 52 height 11
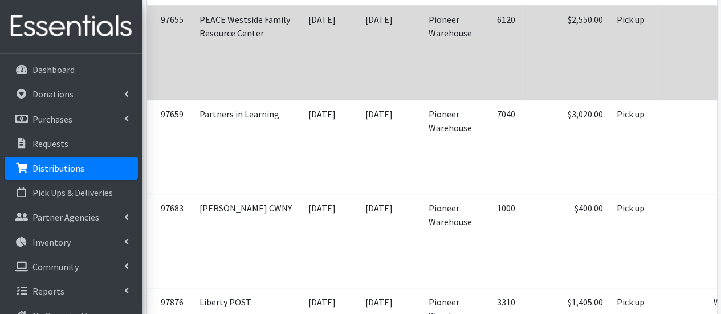
scroll to position [456, 0]
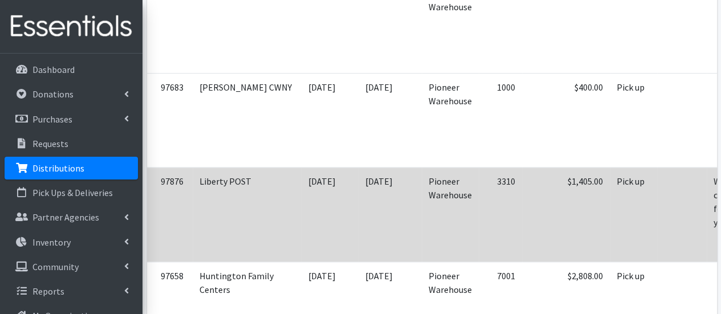
click at [522, 181] on td "$1,405.00" at bounding box center [566, 215] width 88 height 94
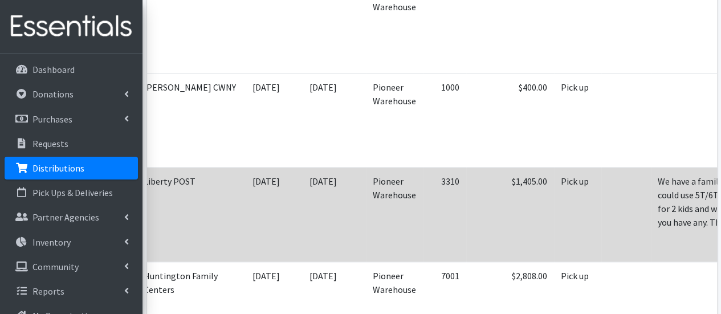
scroll to position [0, 90]
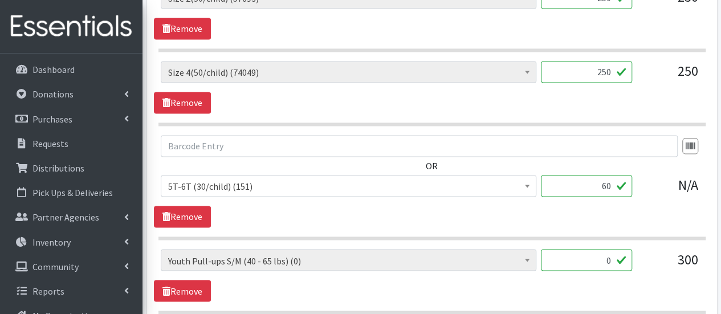
scroll to position [969, 0]
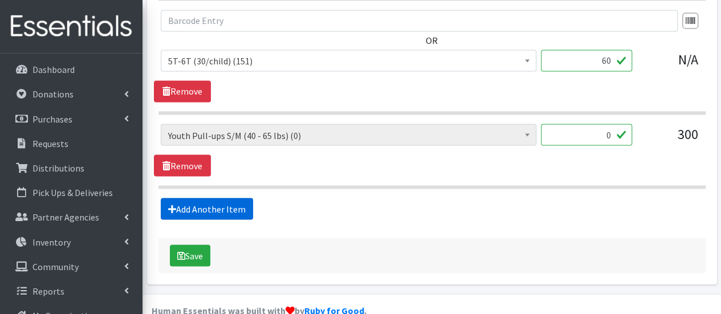
click at [223, 209] on link "Add Another Item" at bounding box center [207, 209] width 92 height 22
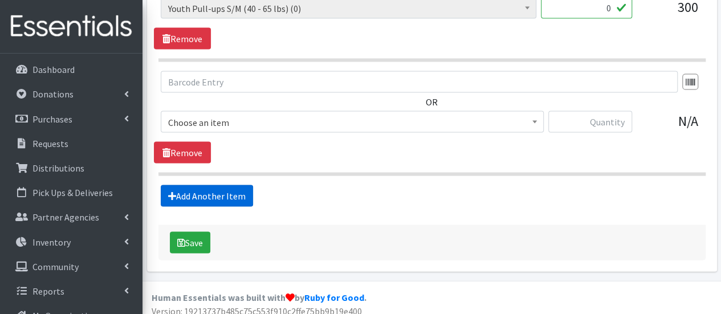
scroll to position [1099, 0]
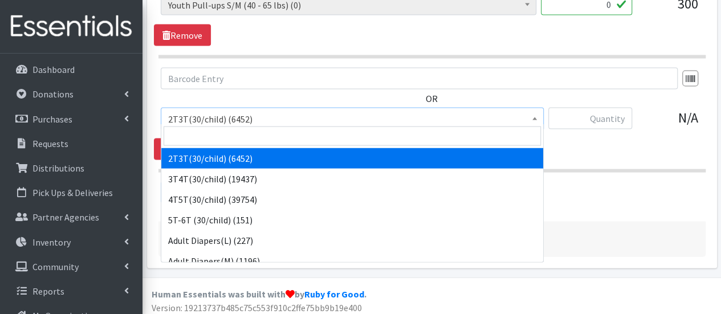
click at [214, 121] on span "2T3T(30/child) (6452)" at bounding box center [352, 119] width 368 height 16
click at [202, 132] on input "search" at bounding box center [352, 136] width 377 height 19
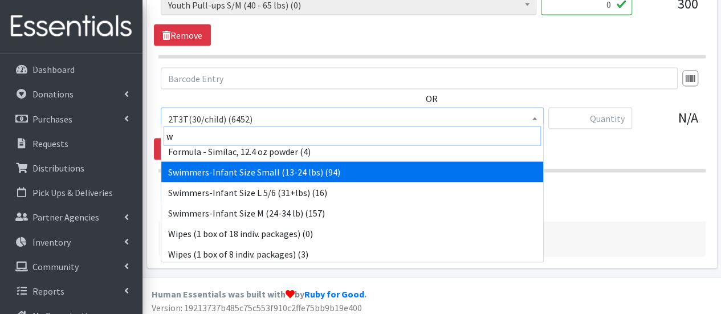
scroll to position [9, 0]
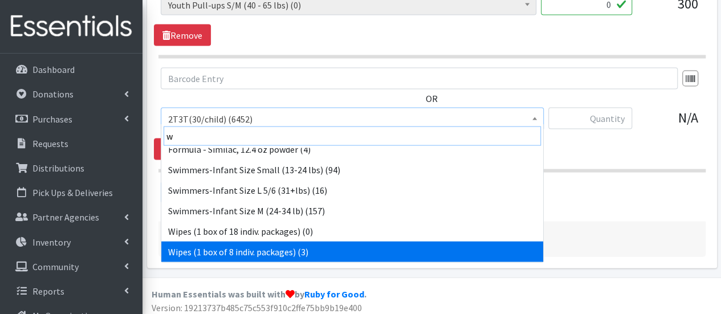
type input "w"
select select "6265"
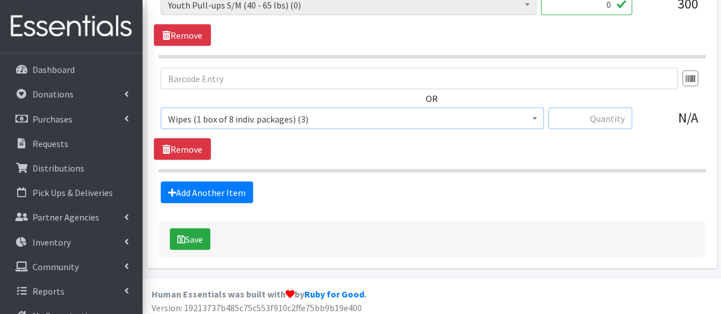
click at [599, 112] on input "text" at bounding box center [590, 119] width 84 height 22
type input "2"
click at [193, 231] on button "Save" at bounding box center [190, 240] width 40 height 22
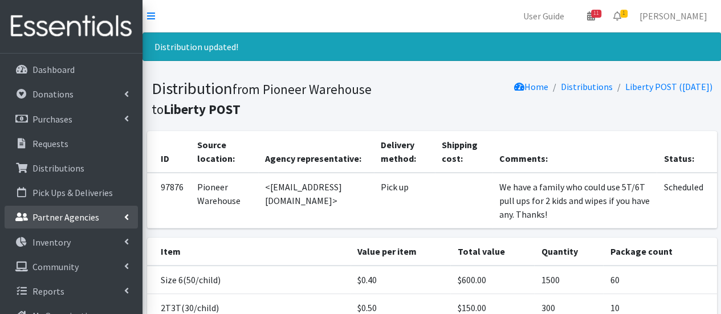
click at [59, 226] on link "Partner Agencies" at bounding box center [71, 217] width 133 height 23
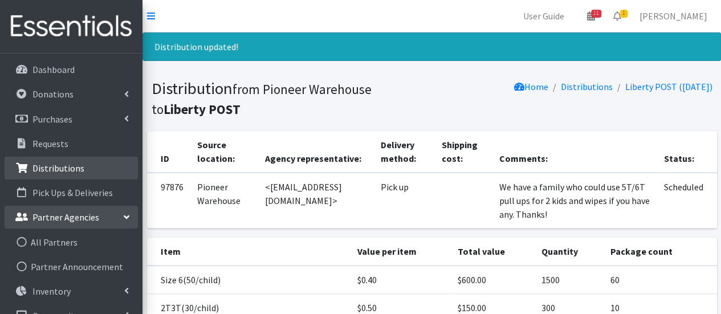
click at [59, 172] on p "Distributions" at bounding box center [58, 167] width 52 height 11
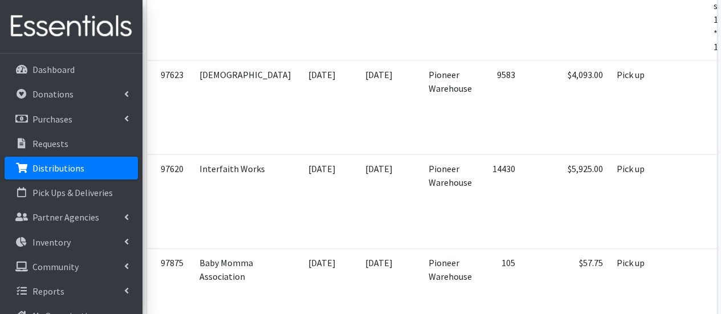
scroll to position [1197, 0]
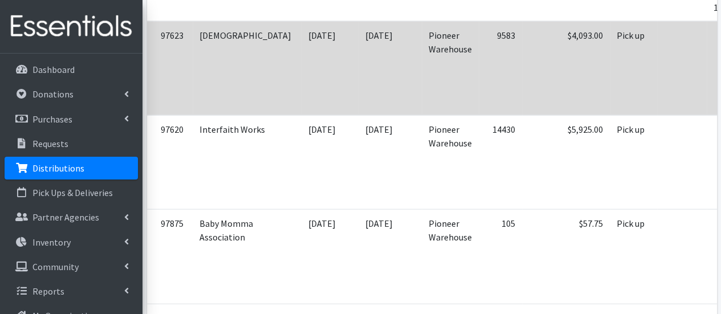
click at [522, 111] on td "$4,093.00" at bounding box center [566, 68] width 88 height 94
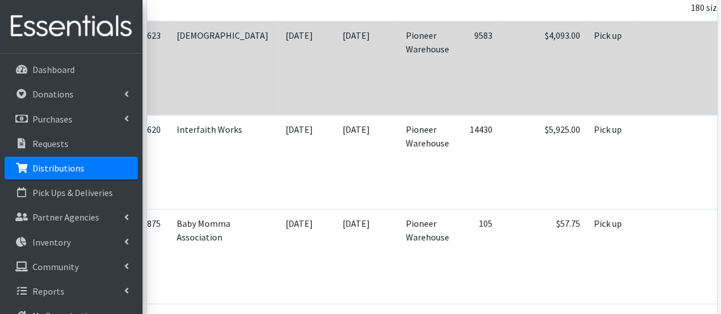
scroll to position [0, 90]
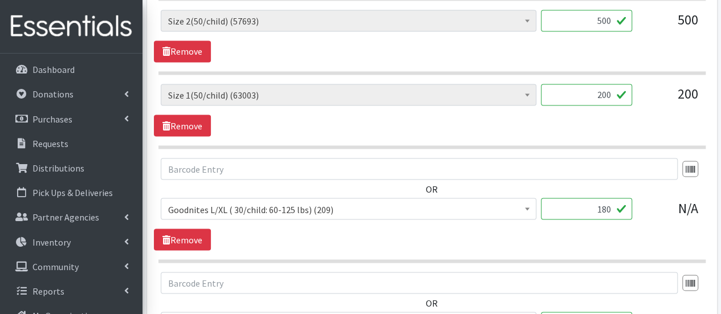
scroll to position [1140, 0]
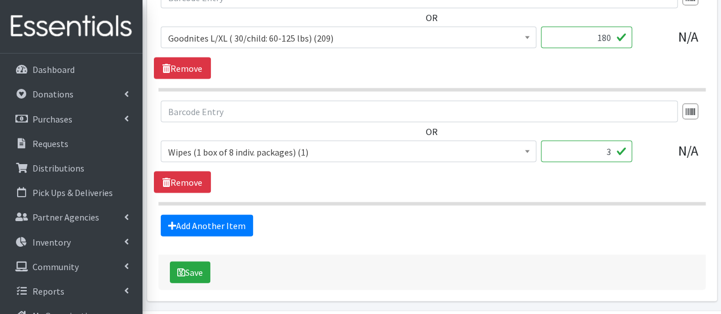
drag, startPoint x: 600, startPoint y: 148, endPoint x: 611, endPoint y: 148, distance: 10.8
click at [611, 148] on input "3" at bounding box center [586, 152] width 91 height 22
type input "1"
click at [193, 264] on button "Save" at bounding box center [190, 273] width 40 height 22
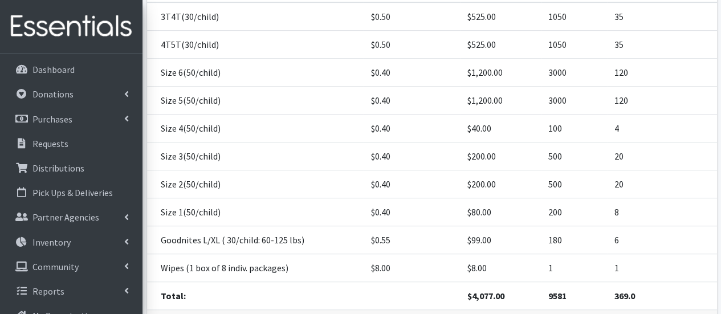
scroll to position [114, 0]
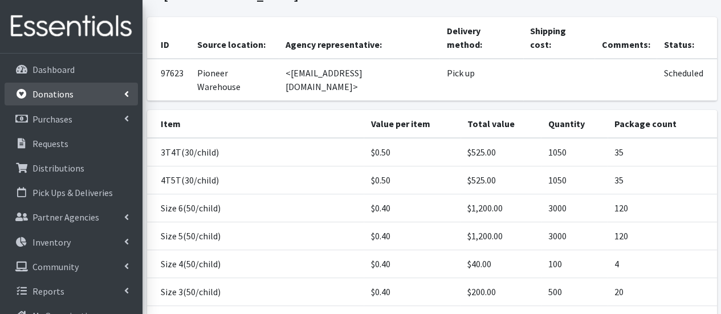
click at [48, 88] on p "Donations" at bounding box center [52, 93] width 41 height 11
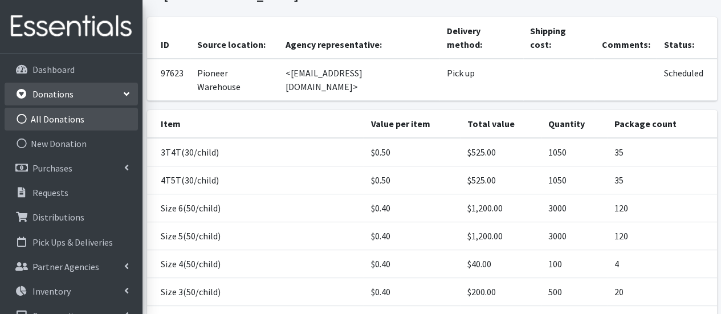
click at [68, 120] on link "All Donations" at bounding box center [71, 119] width 133 height 23
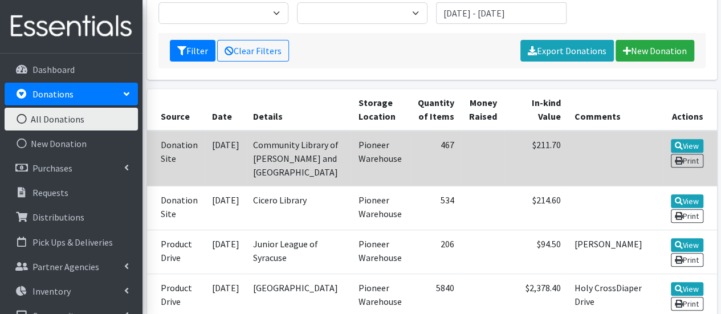
scroll to position [228, 0]
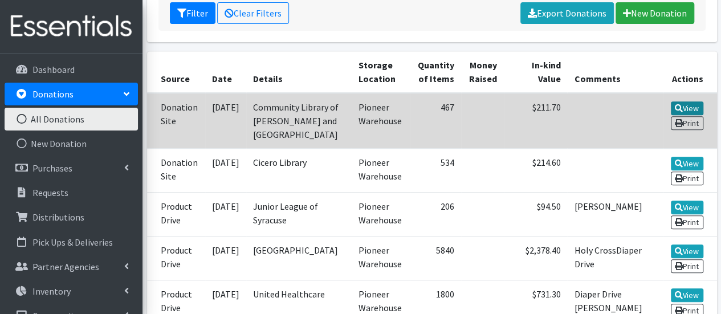
click at [685, 105] on link "View" at bounding box center [687, 108] width 32 height 14
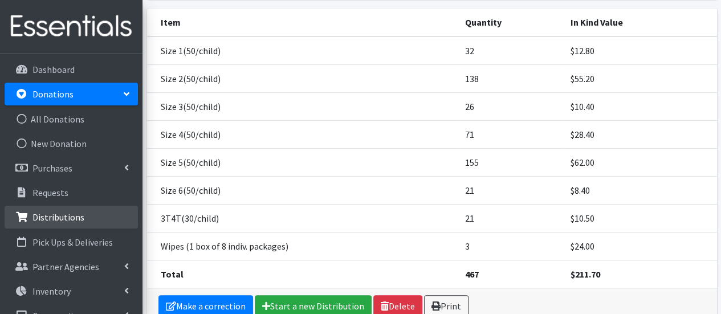
scroll to position [57, 0]
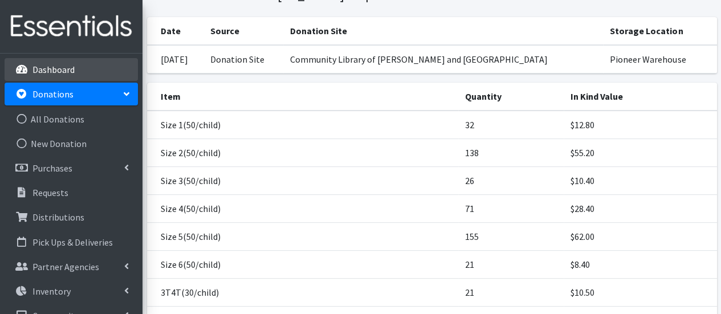
click at [70, 67] on p "Dashboard" at bounding box center [53, 69] width 42 height 11
